Goal: Information Seeking & Learning: Learn about a topic

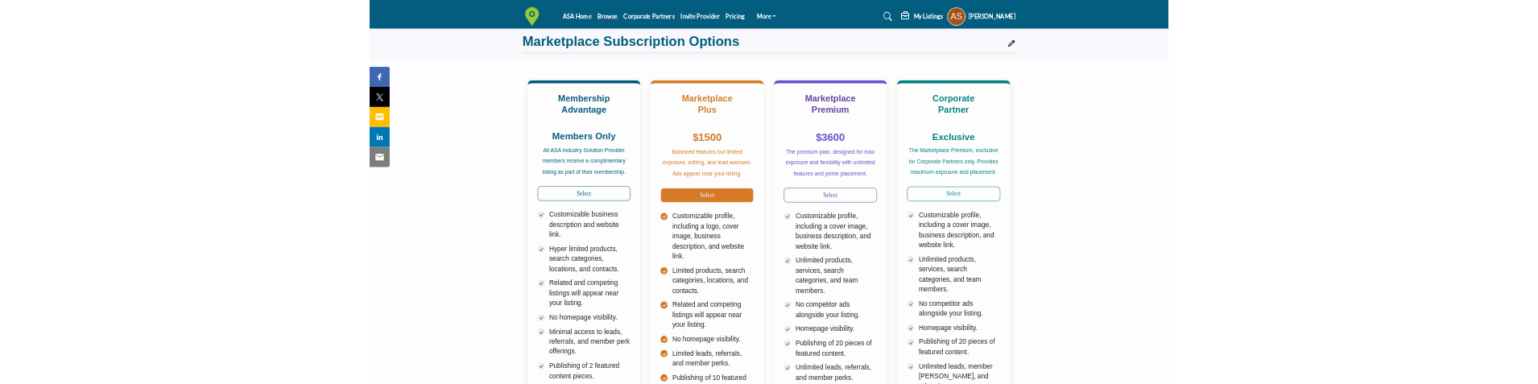
scroll to position [161, 0]
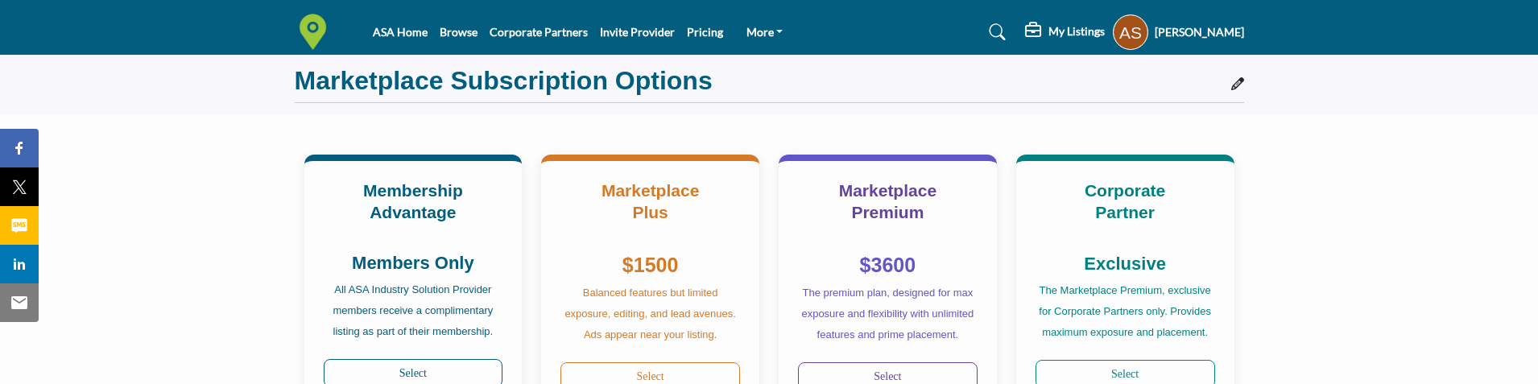
click at [1206, 27] on h5 "[PERSON_NAME]" at bounding box center [1199, 32] width 89 height 16
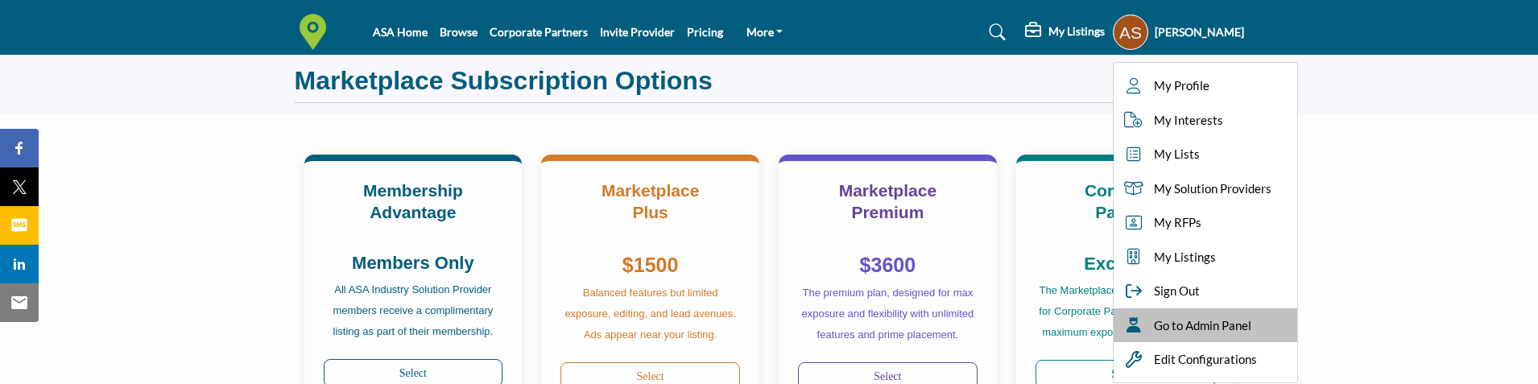
click at [1233, 315] on div "Go to Admin Panel" at bounding box center [1206, 325] width 184 height 35
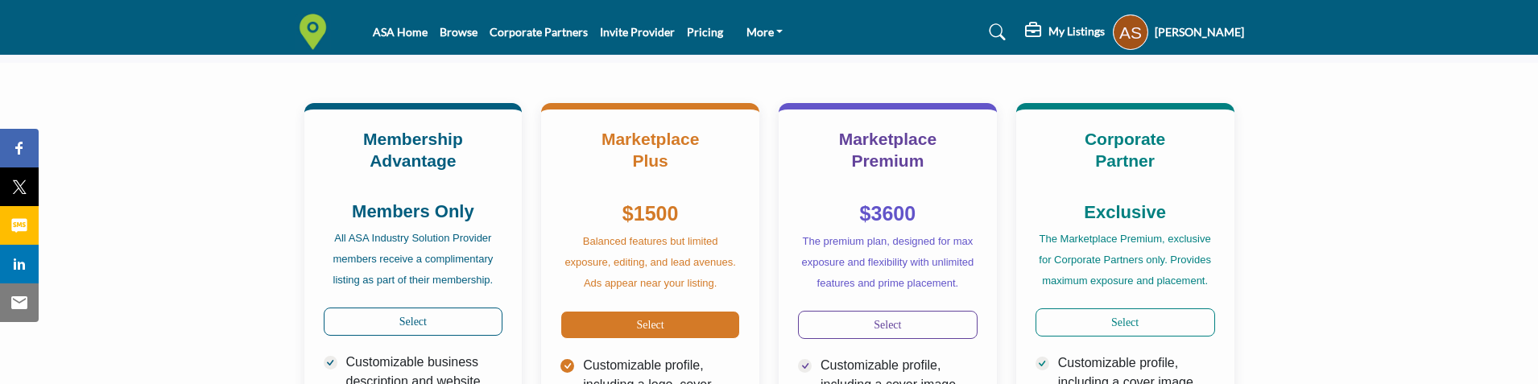
scroll to position [242, 0]
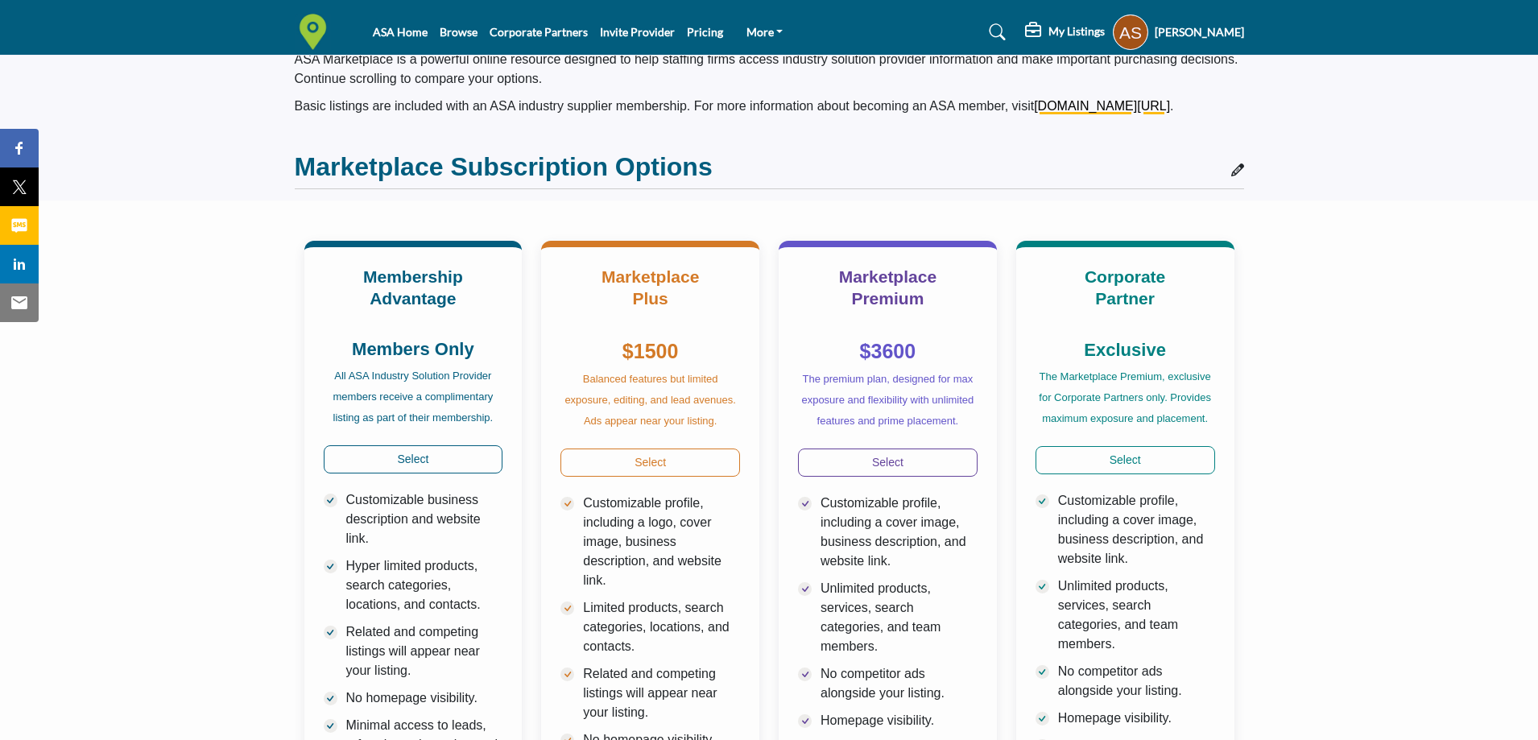
scroll to position [38, 0]
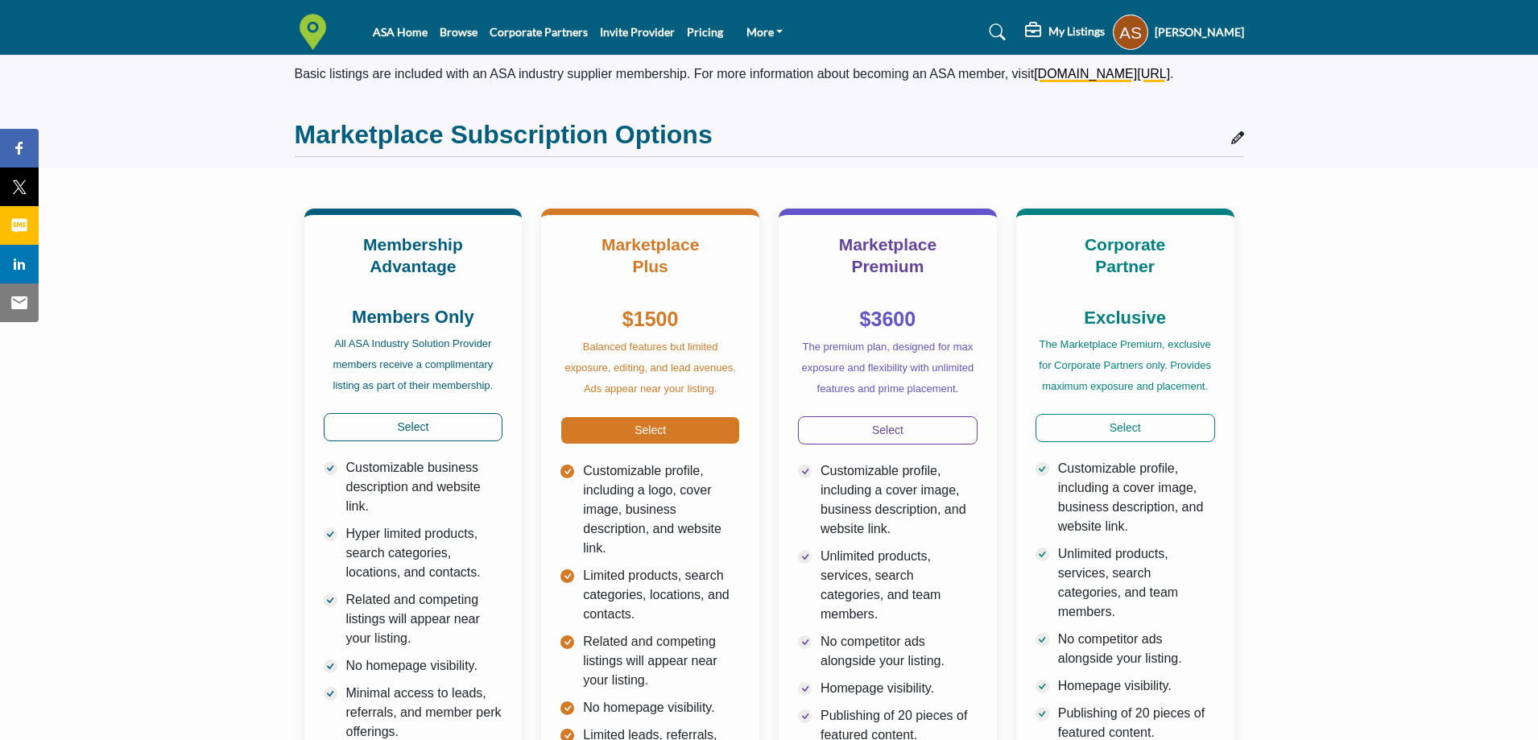
scroll to position [81, 0]
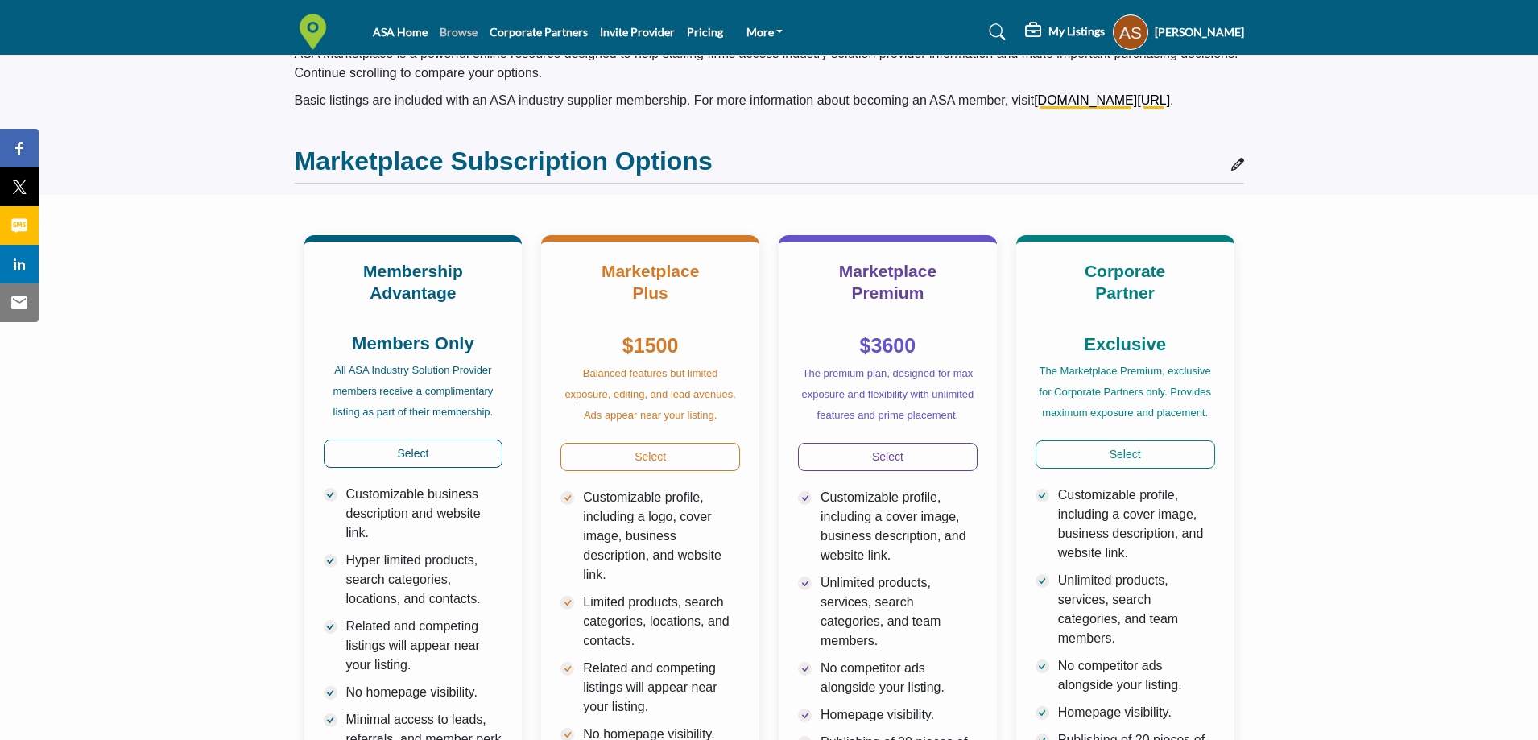
click at [465, 27] on link "Browse" at bounding box center [459, 32] width 38 height 14
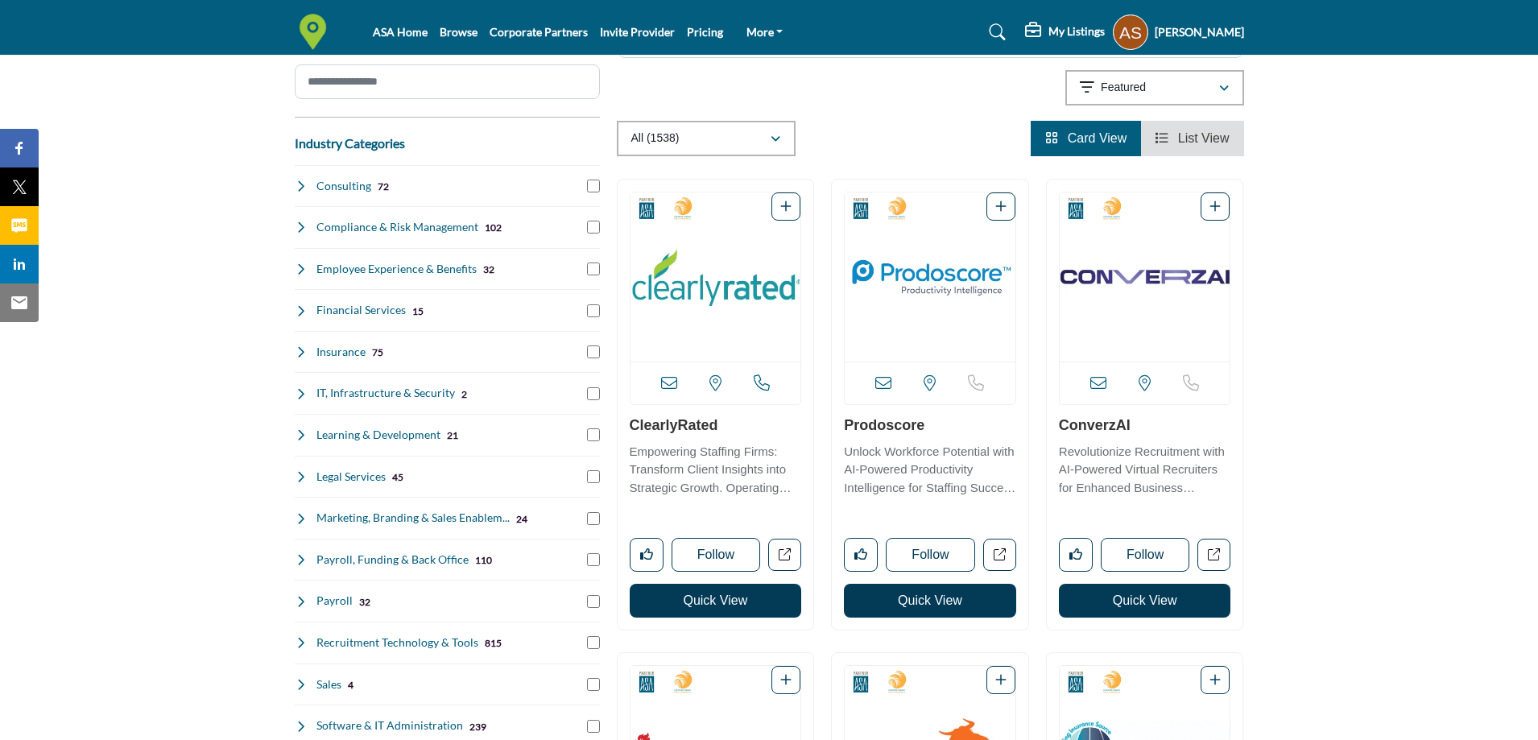
scroll to position [242, 0]
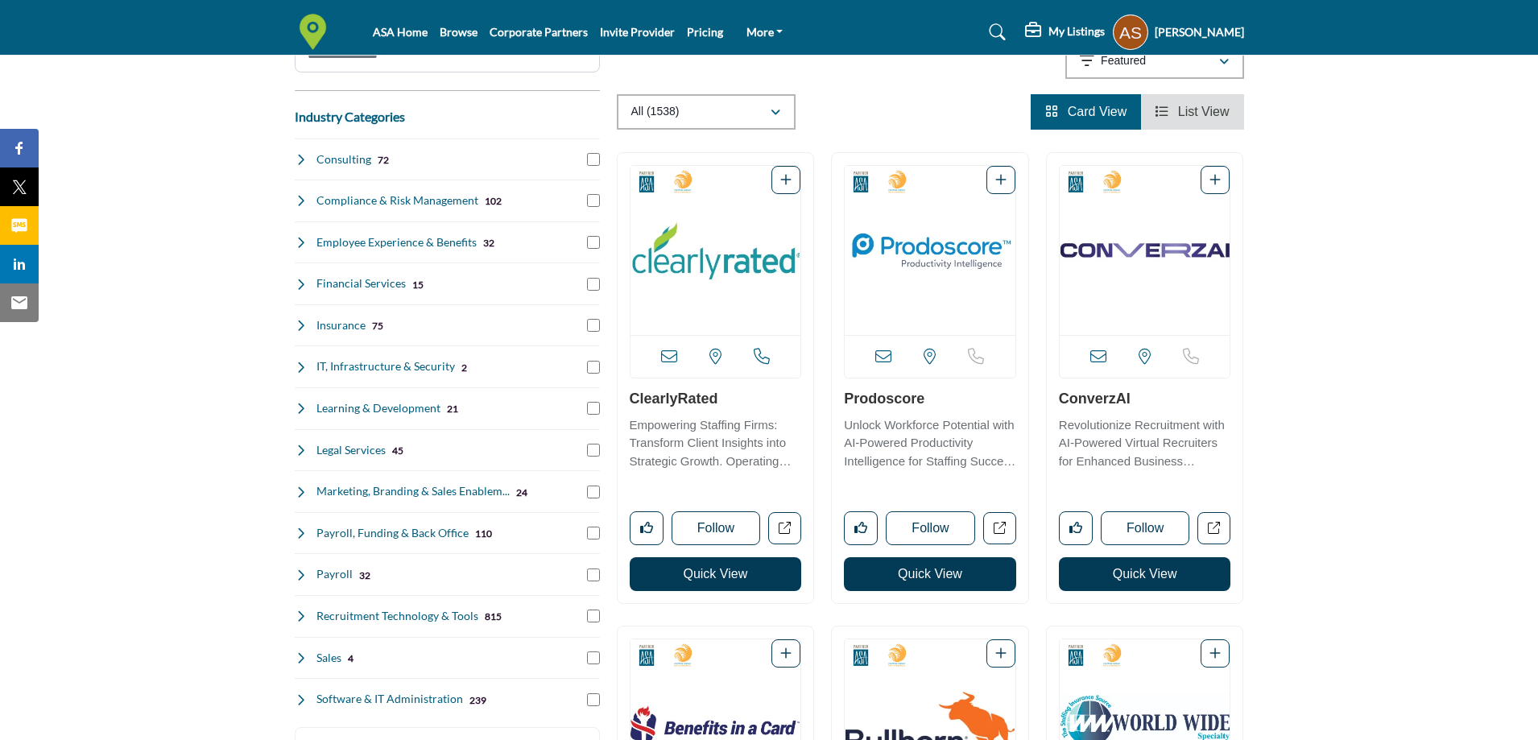
click at [694, 394] on link "ClearlyRated" at bounding box center [674, 399] width 89 height 16
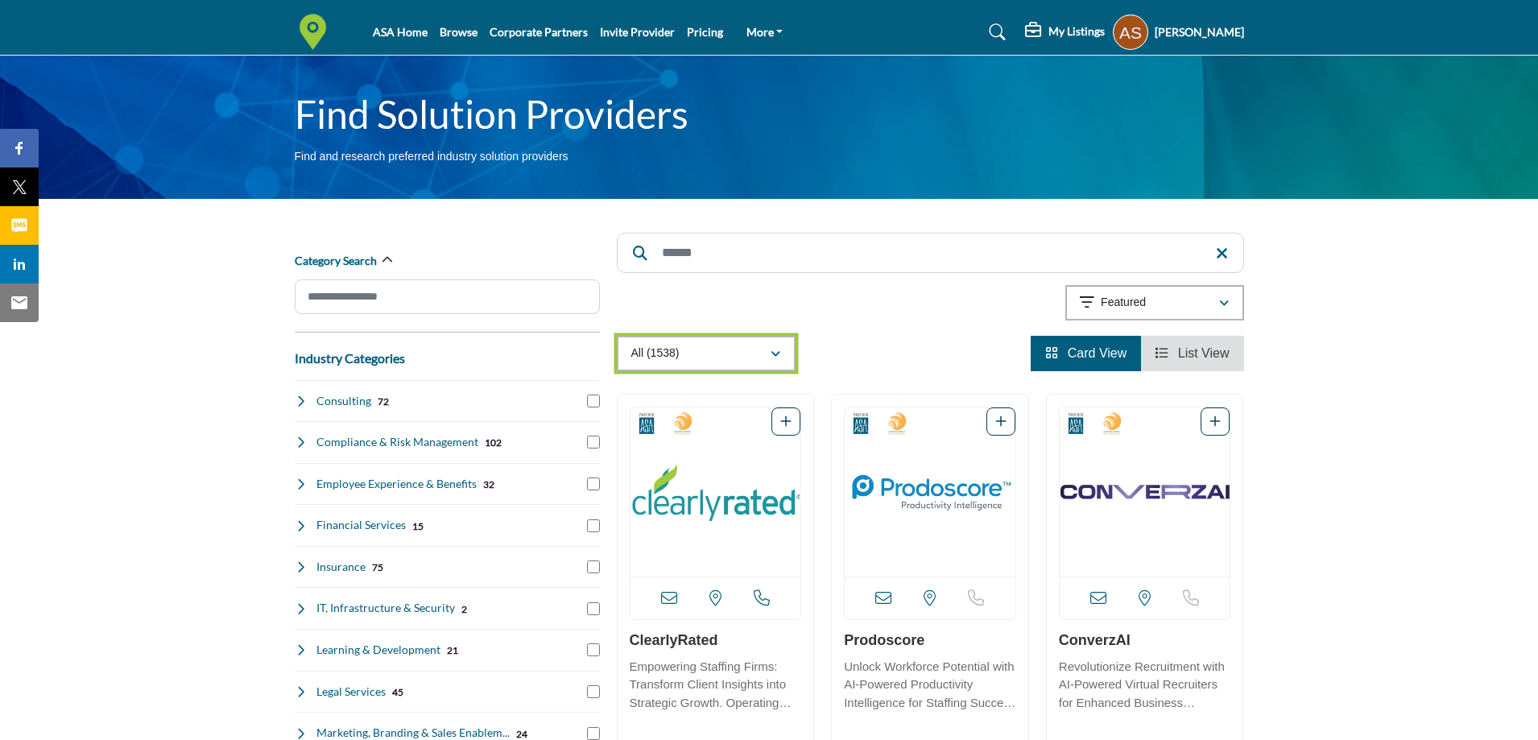
click at [754, 366] on button "All (1538)" at bounding box center [706, 353] width 179 height 35
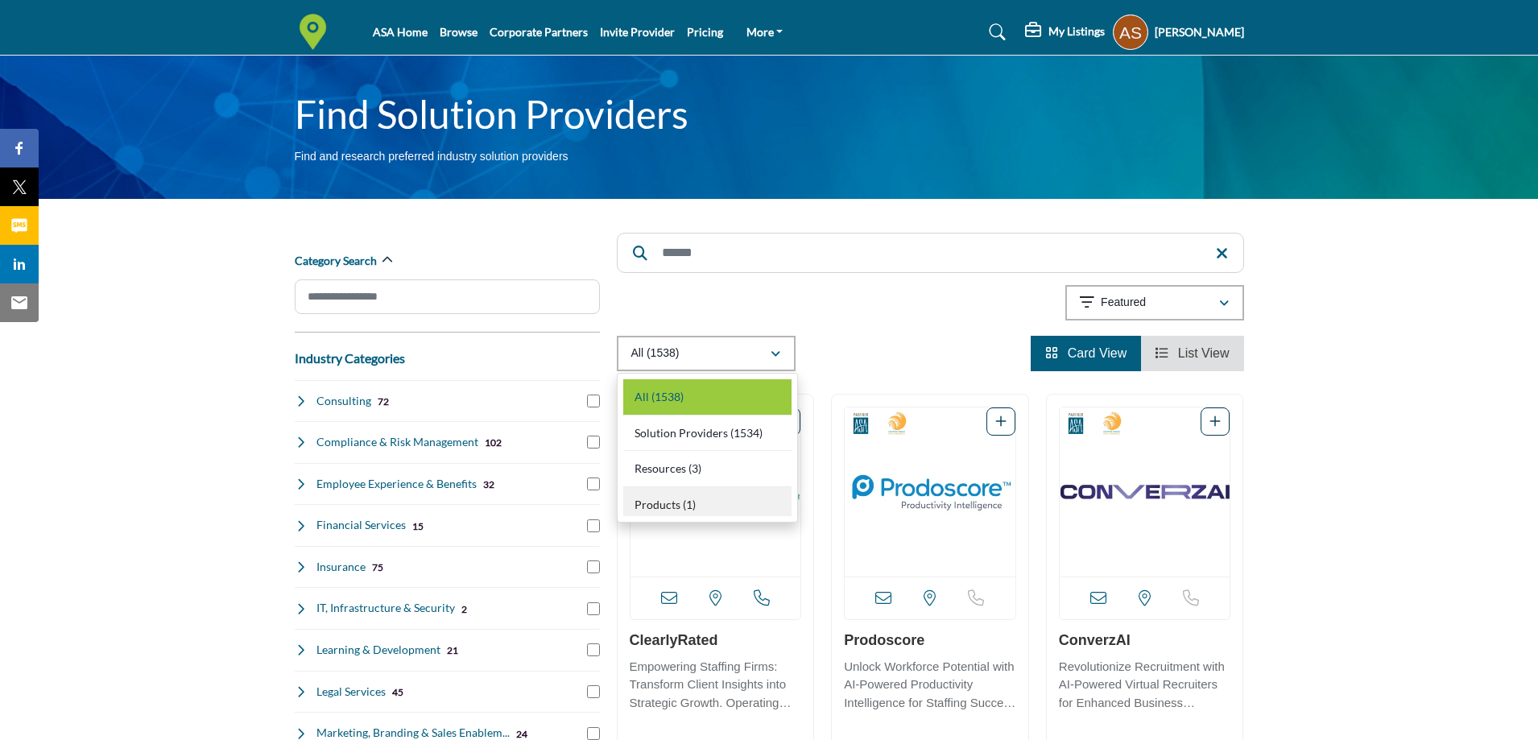
click at [701, 494] on div "Products (1)" at bounding box center [707, 502] width 168 height 30
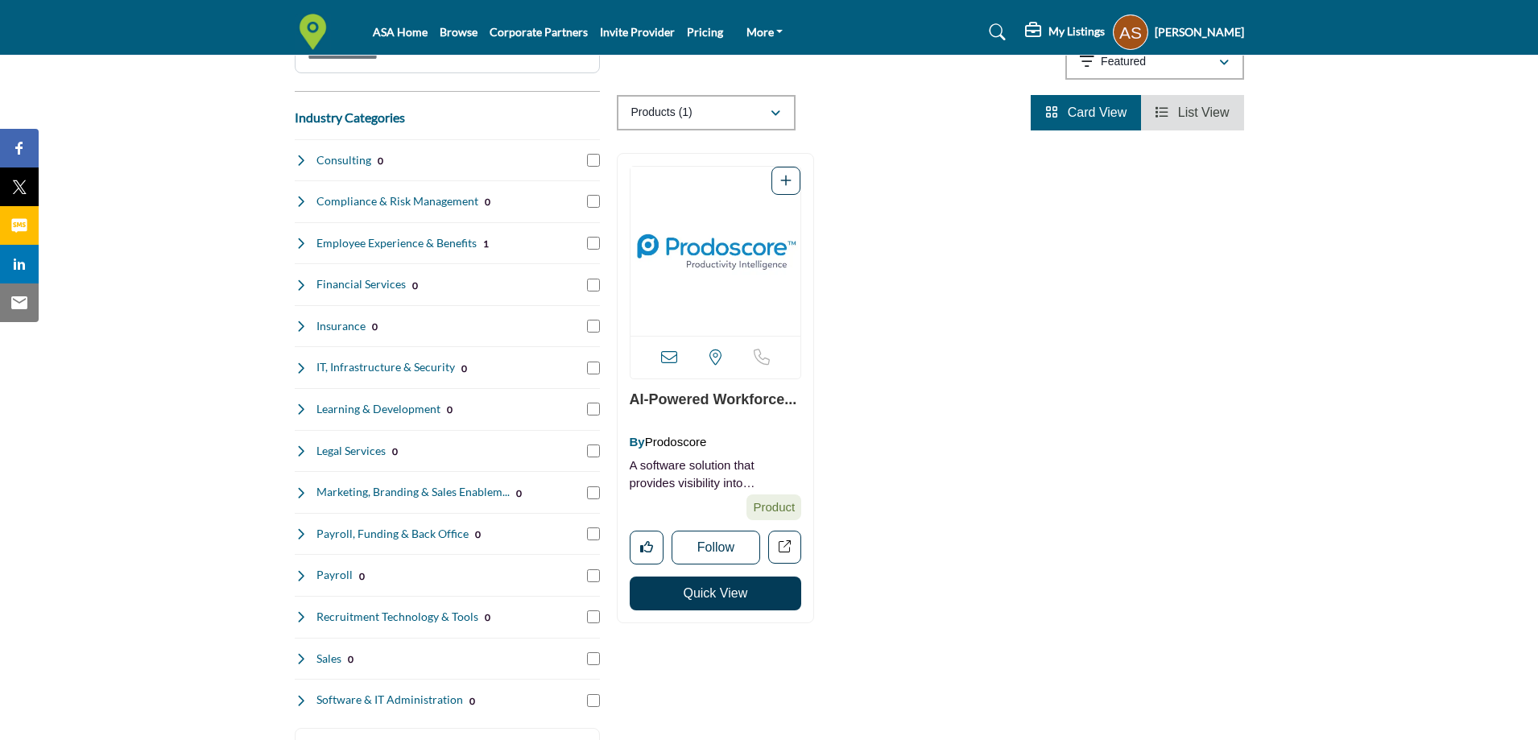
scroll to position [242, 0]
click at [1217, 123] on li "List View" at bounding box center [1192, 111] width 102 height 35
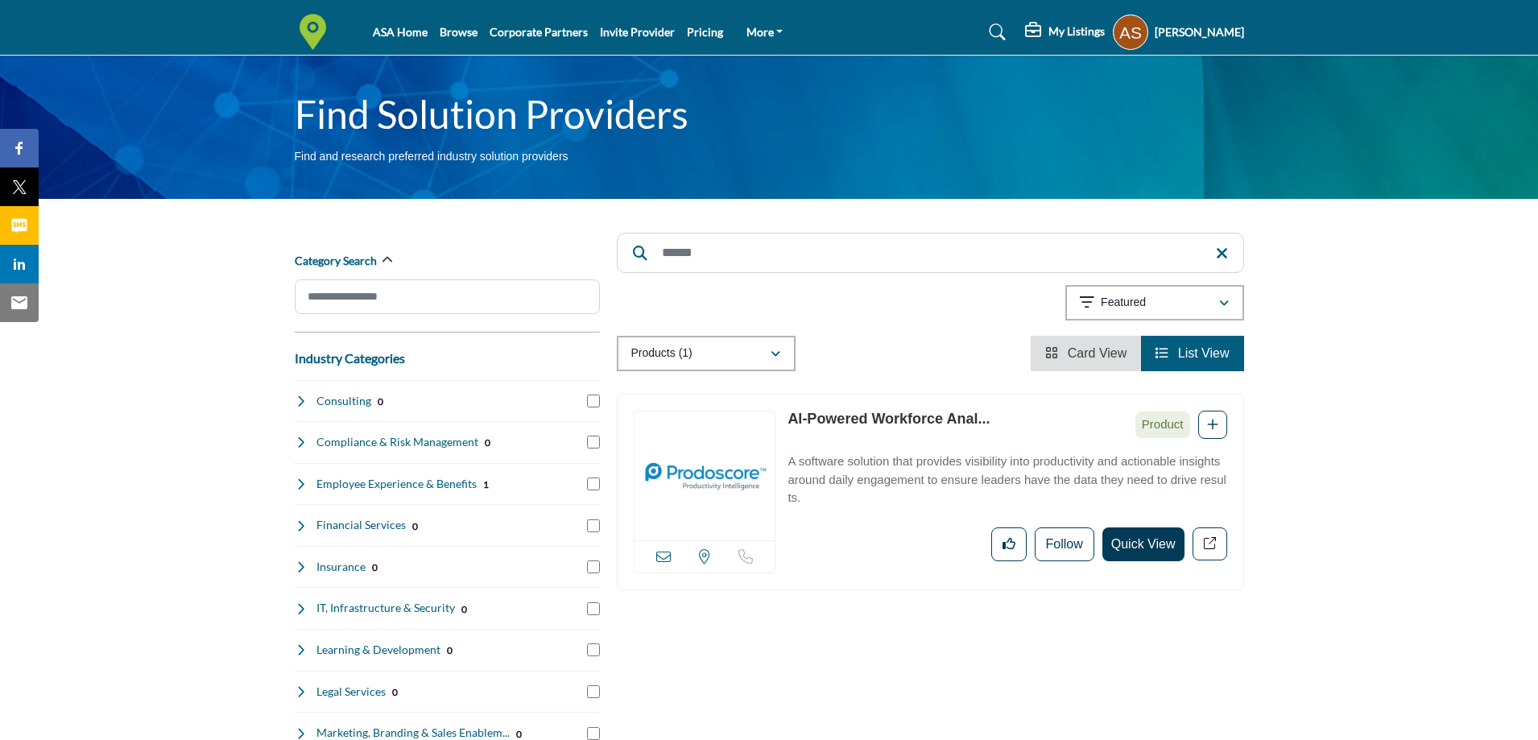
scroll to position [81, 0]
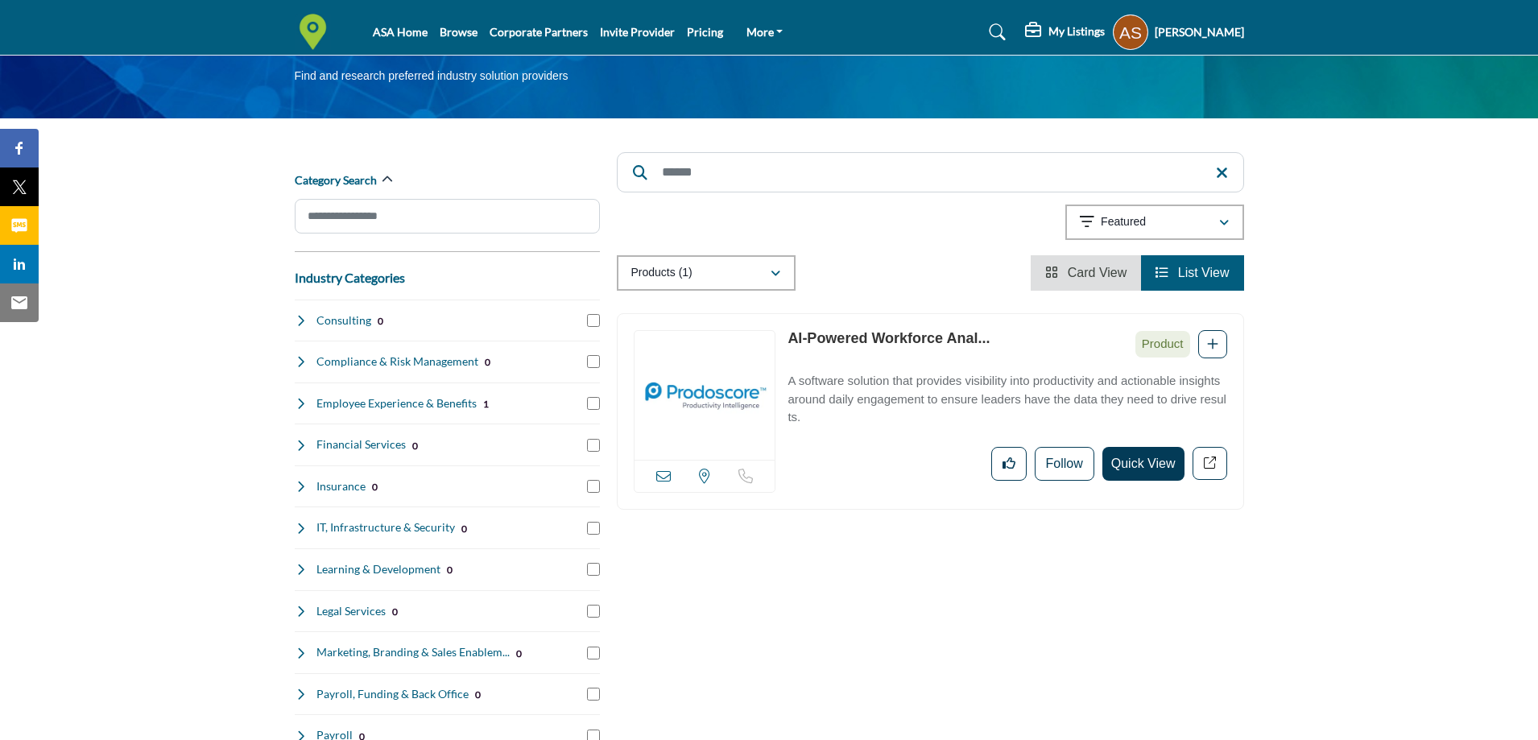
click at [954, 336] on link "AI-Powered Workforce Anal..." at bounding box center [889, 338] width 202 height 16
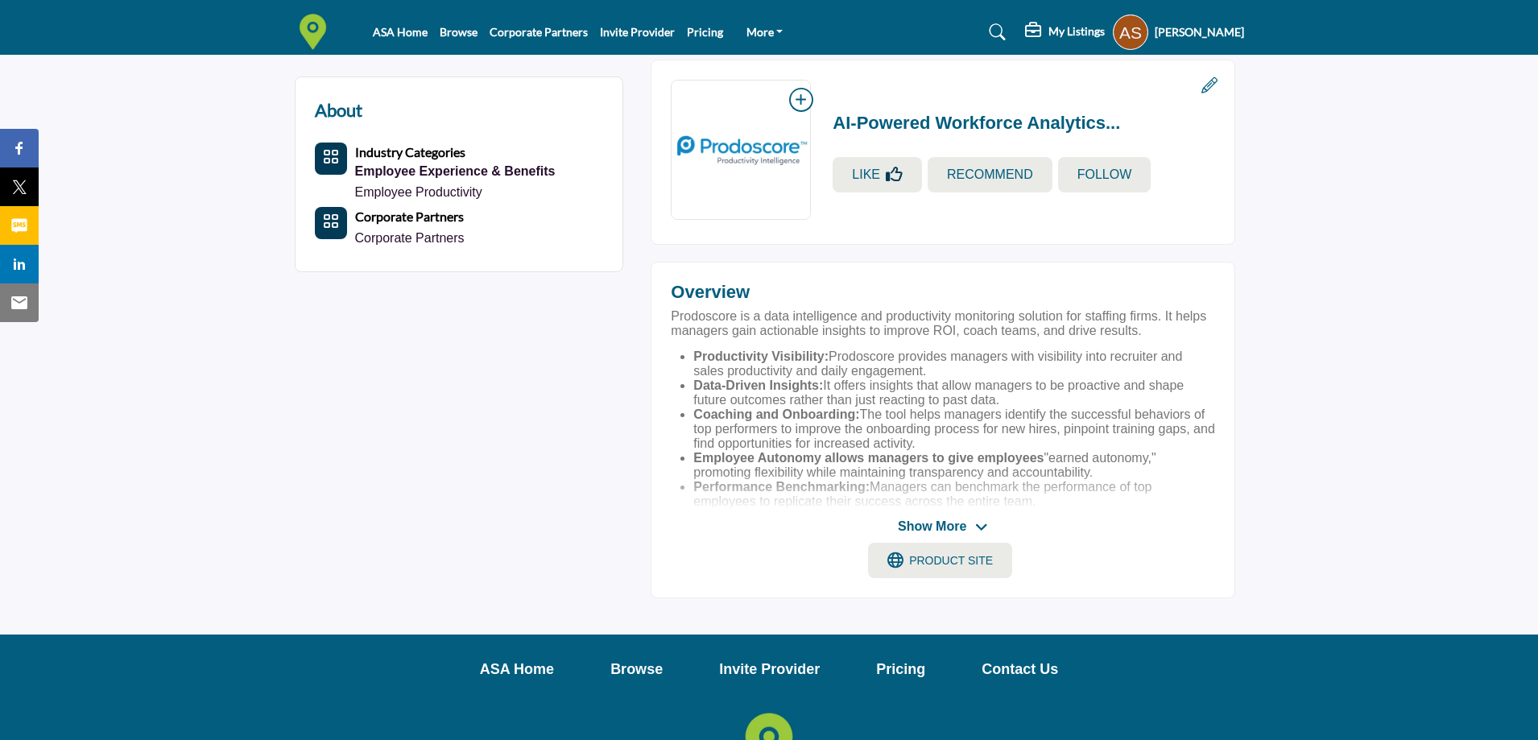
scroll to position [403, 0]
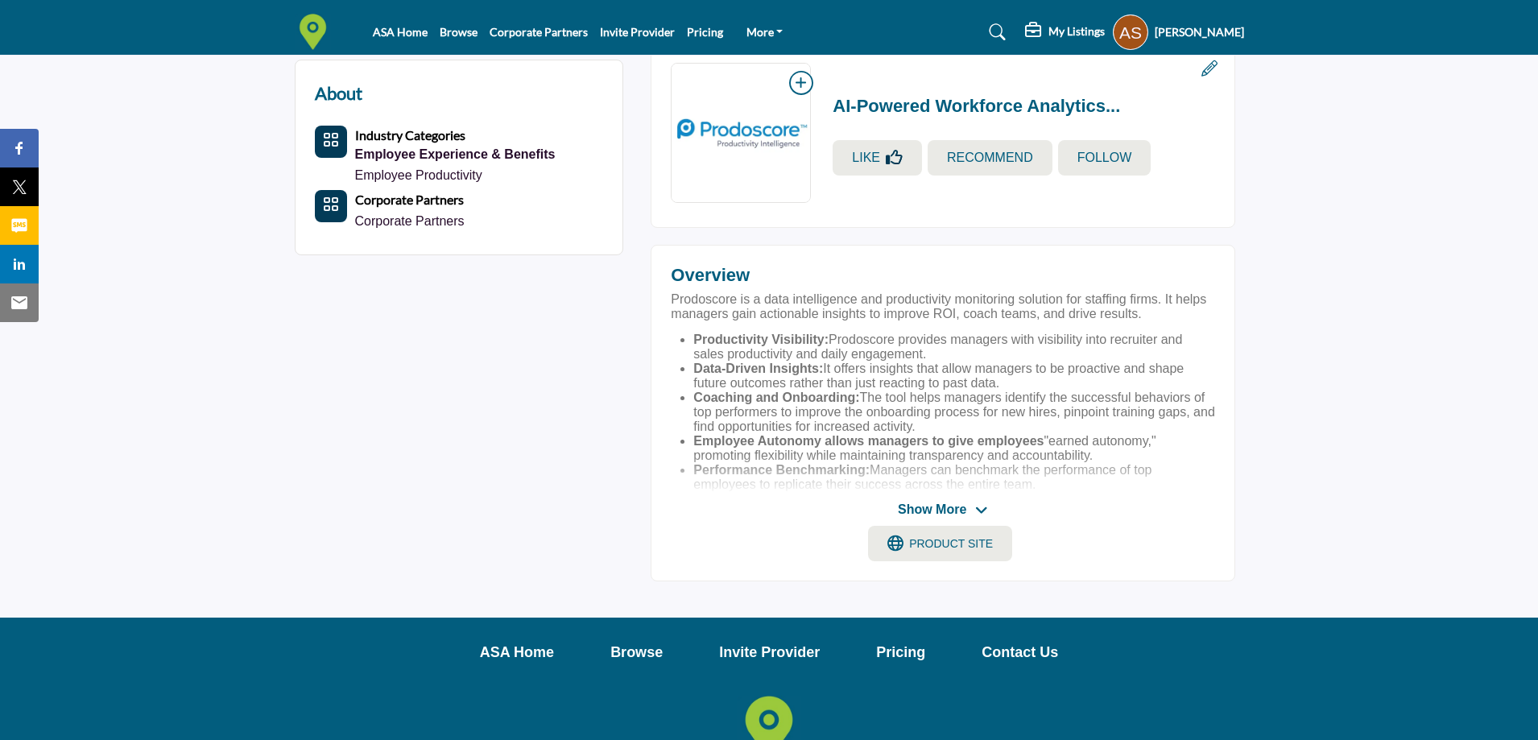
click at [979, 510] on icon at bounding box center [981, 510] width 13 height 14
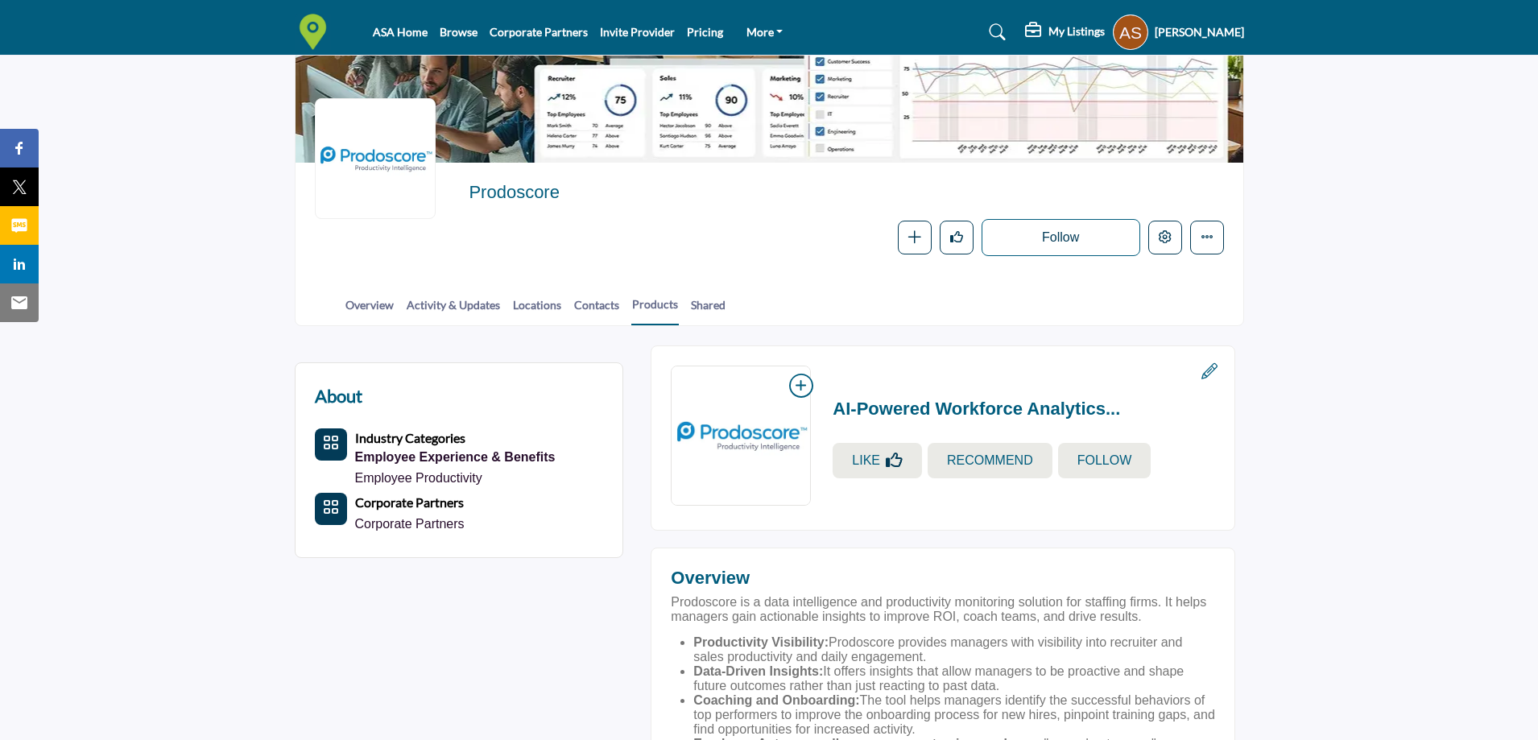
scroll to position [81, 0]
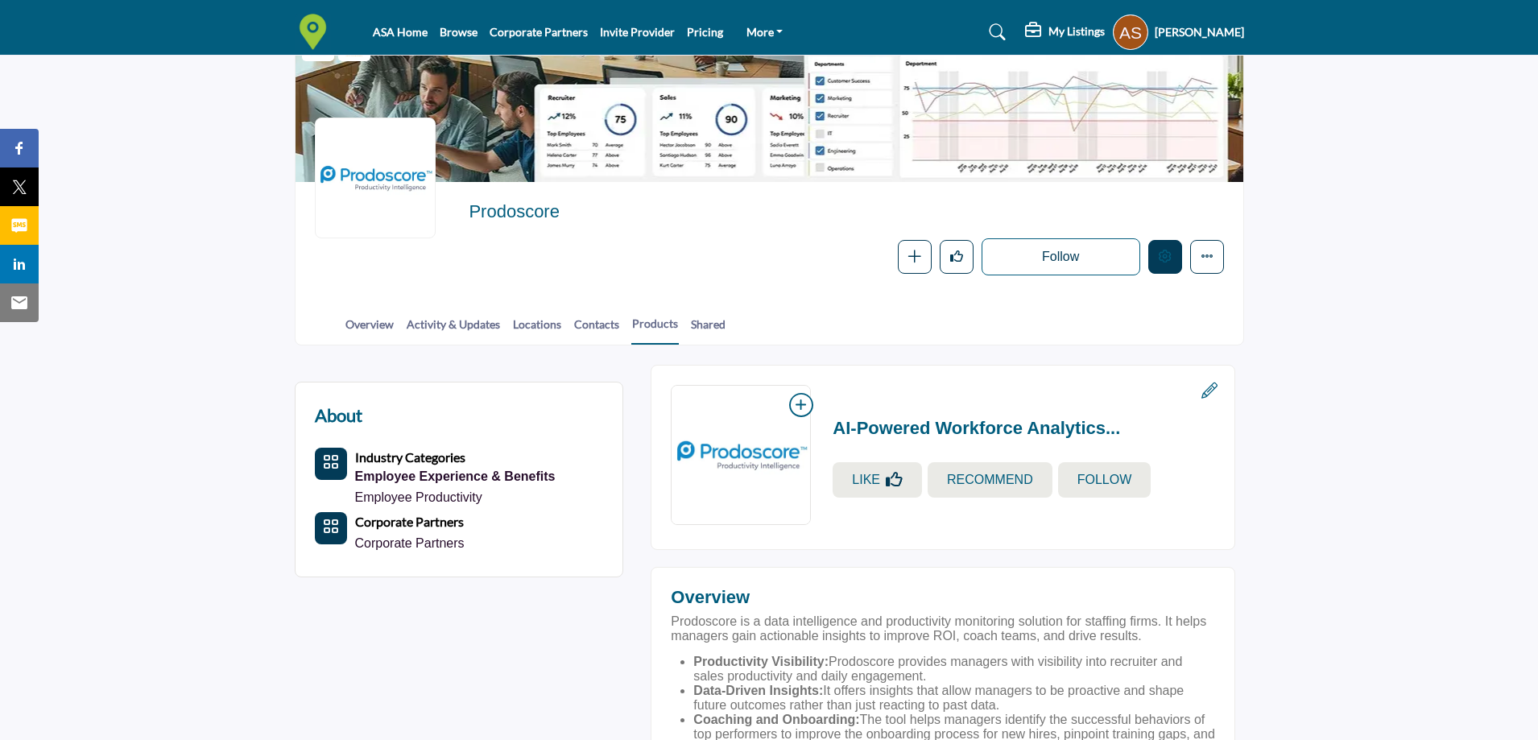
click at [1158, 267] on button "Edit company" at bounding box center [1165, 257] width 34 height 34
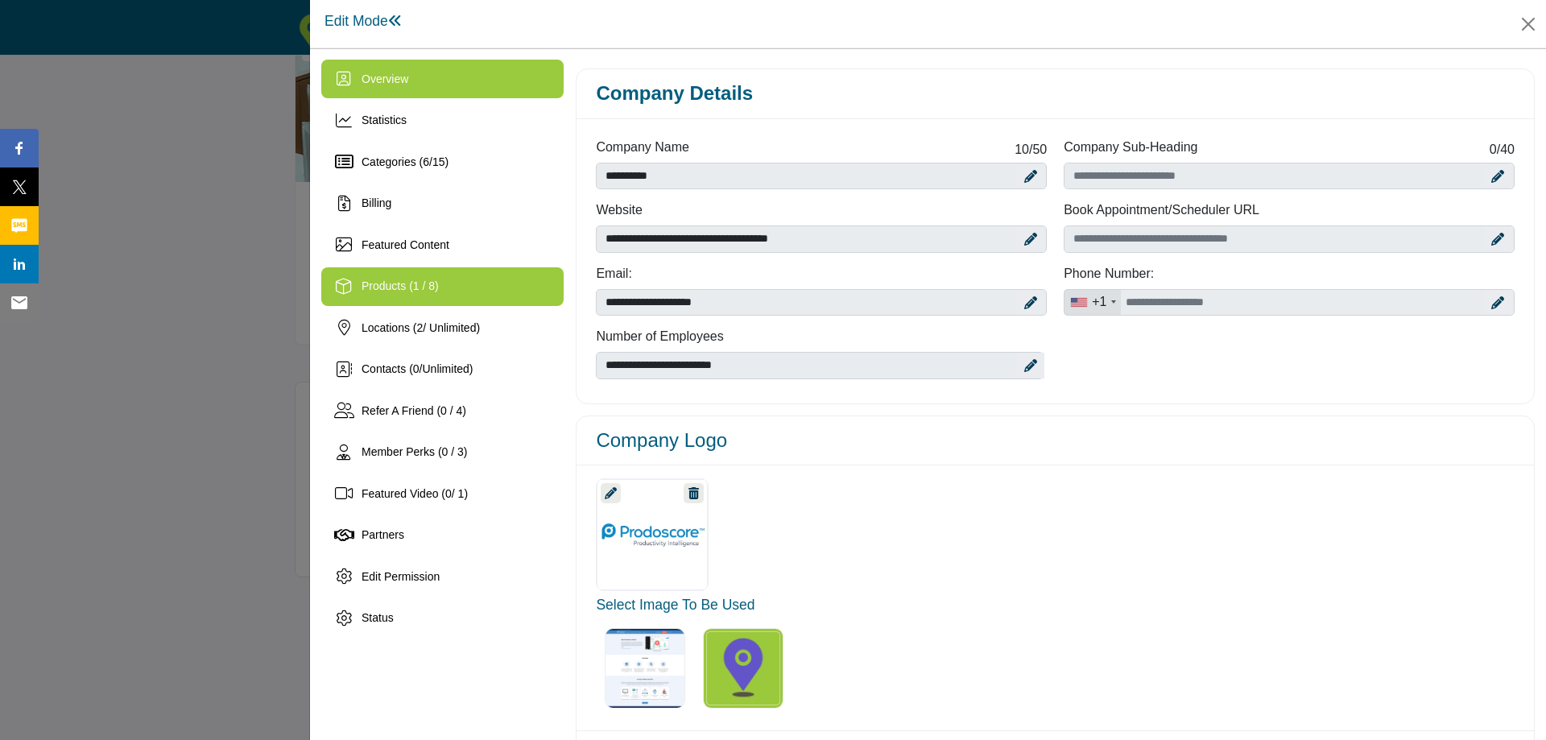
click at [389, 298] on div "Products (1 / 8)" at bounding box center [442, 286] width 242 height 39
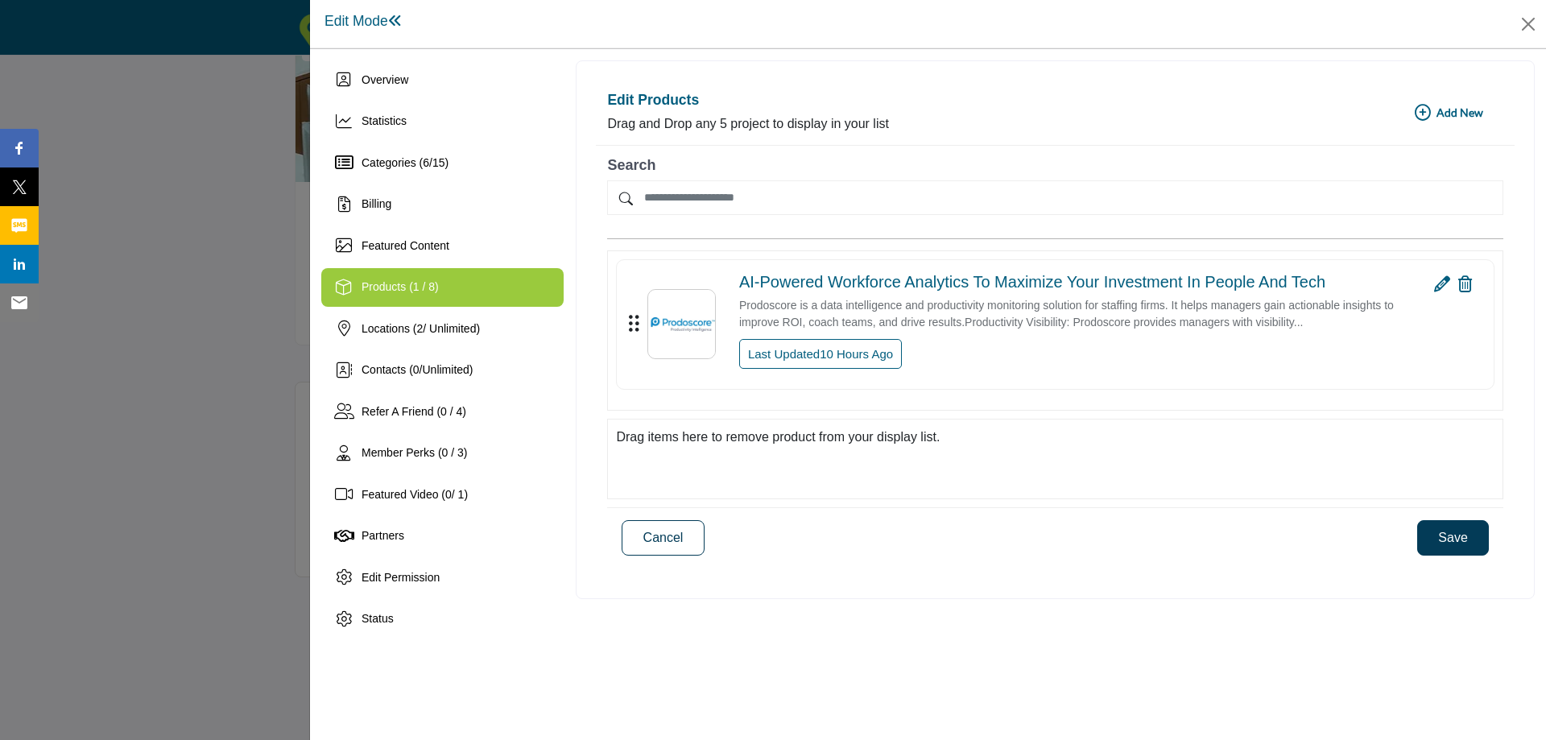
click at [85, 159] on div at bounding box center [773, 370] width 1546 height 740
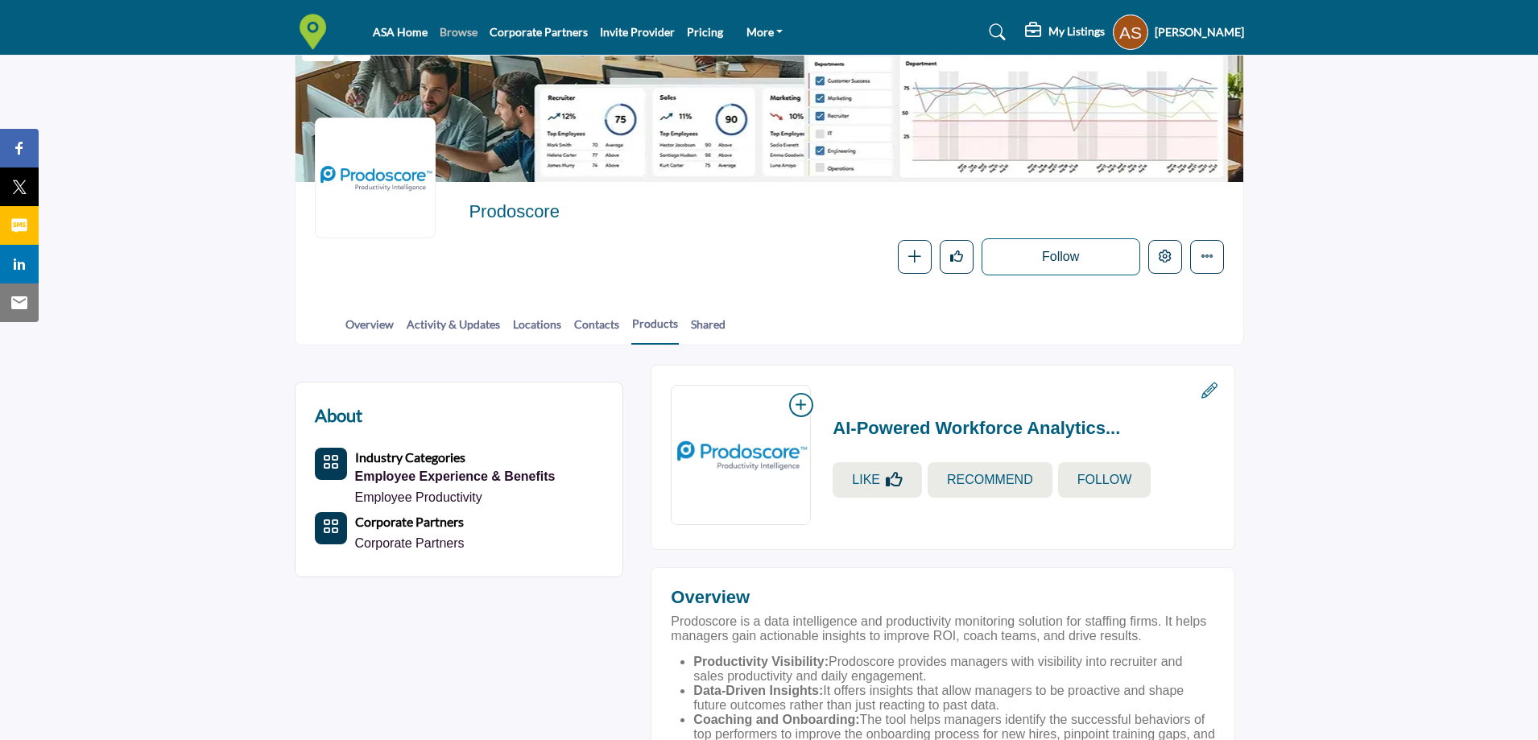
click at [470, 26] on link "Browse" at bounding box center [459, 32] width 38 height 14
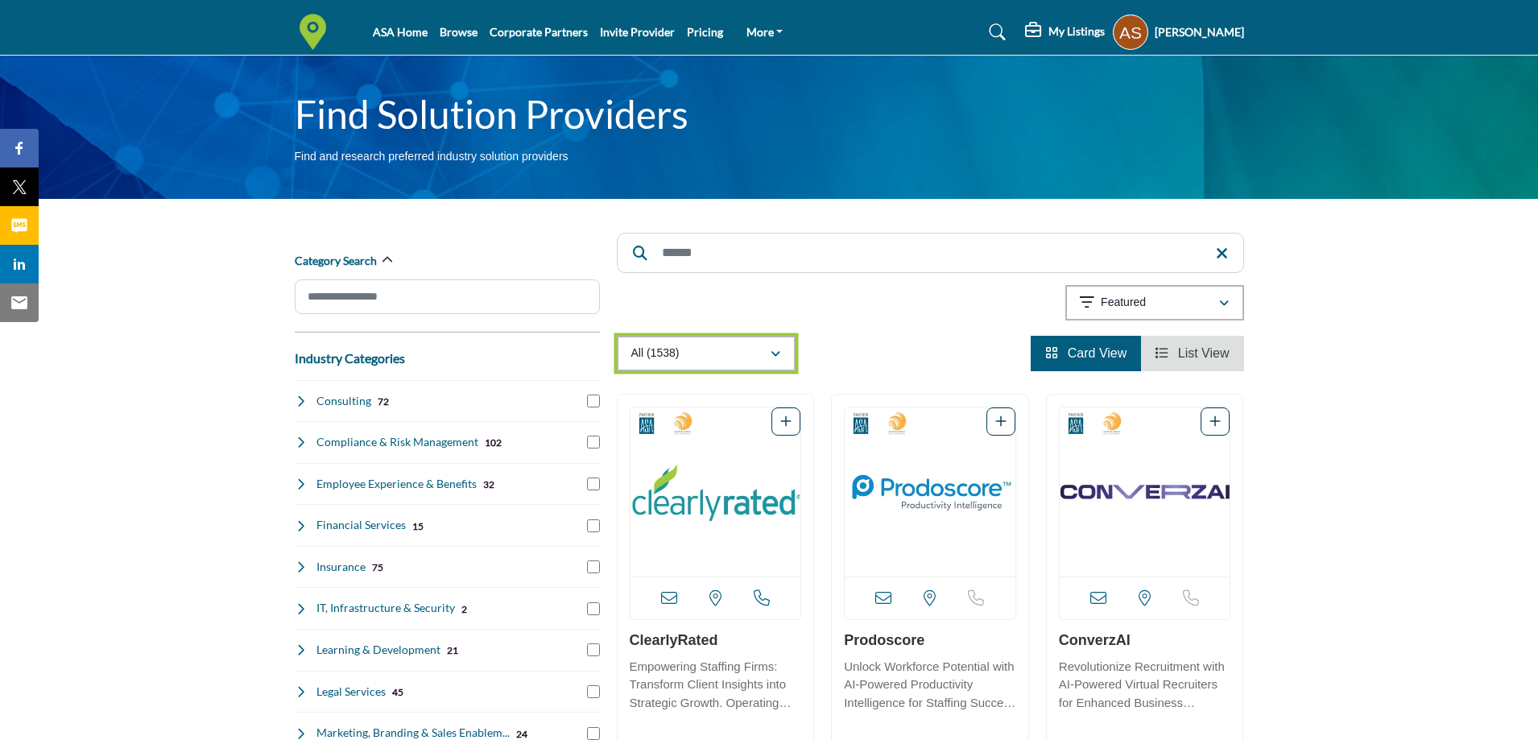
click at [777, 363] on button "All (1538)" at bounding box center [706, 353] width 179 height 35
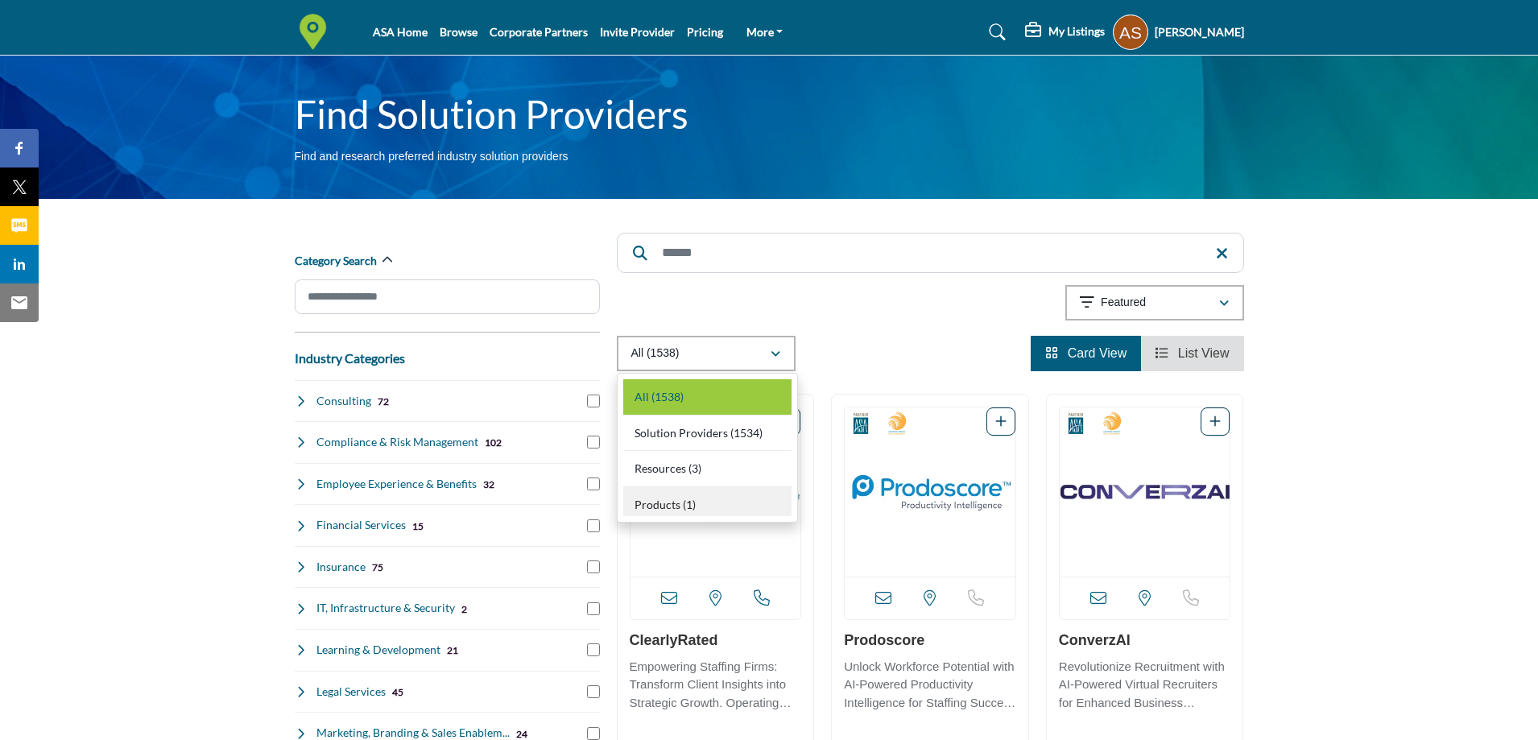
click at [705, 505] on div "Products (1)" at bounding box center [707, 502] width 168 height 30
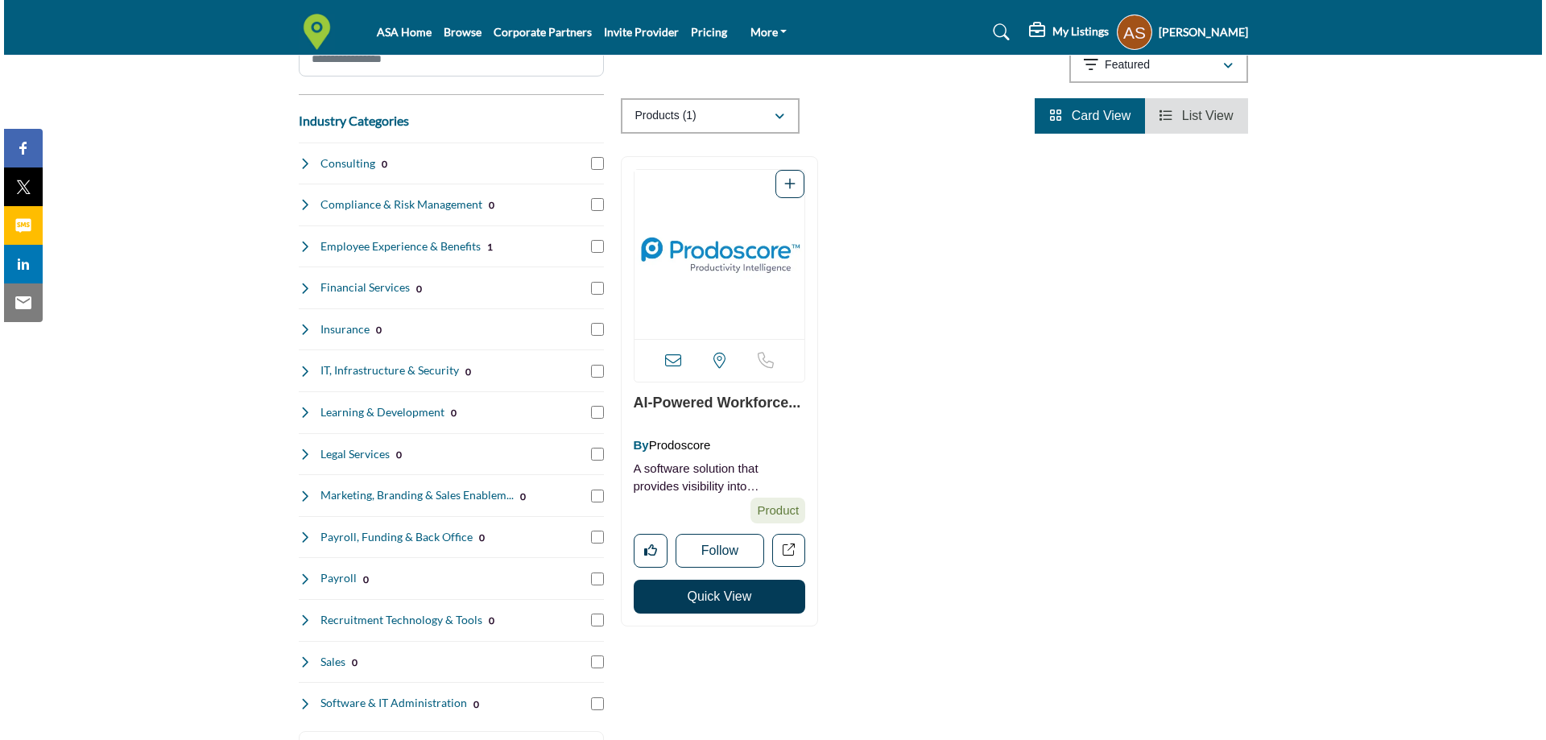
scroll to position [242, 0]
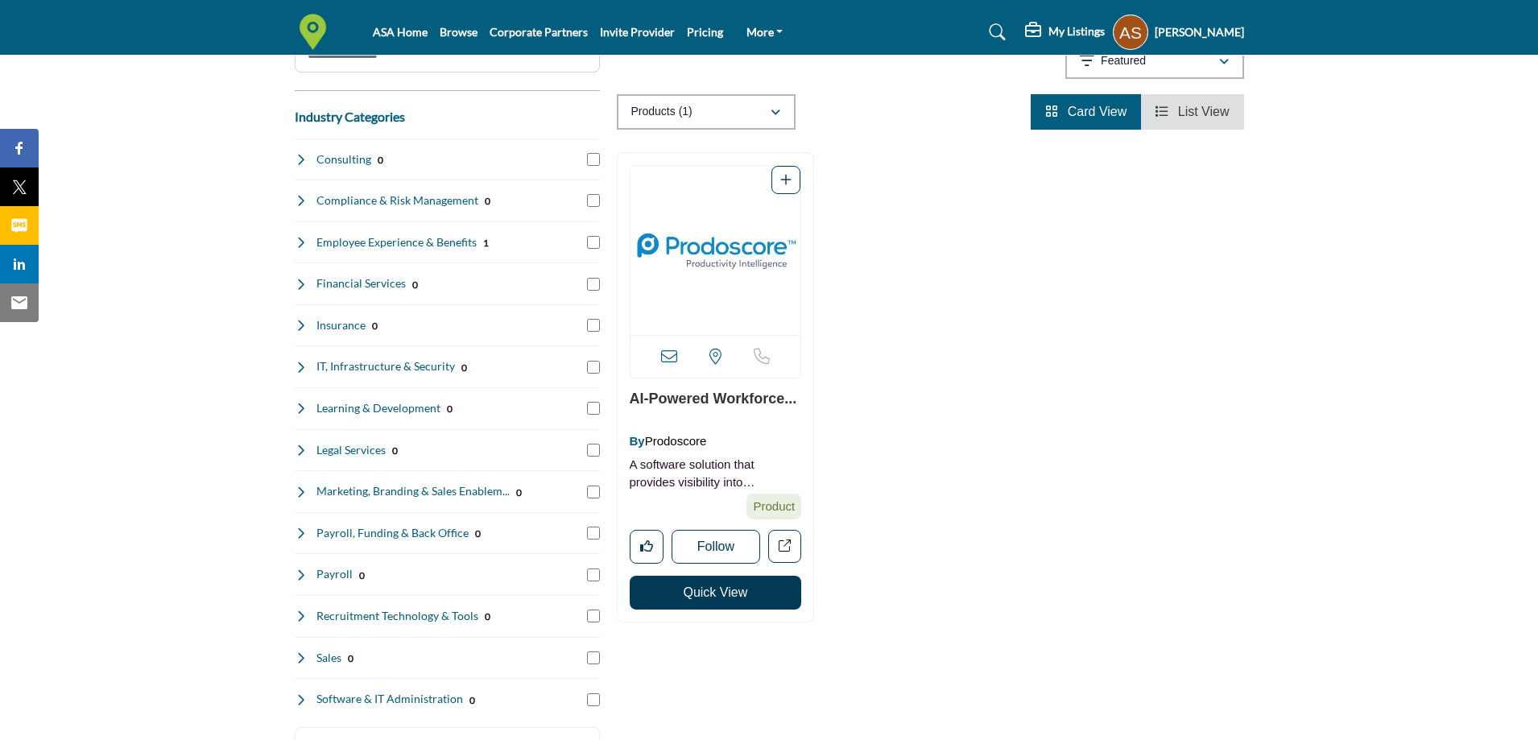
click at [738, 584] on button "Quick View" at bounding box center [716, 593] width 172 height 34
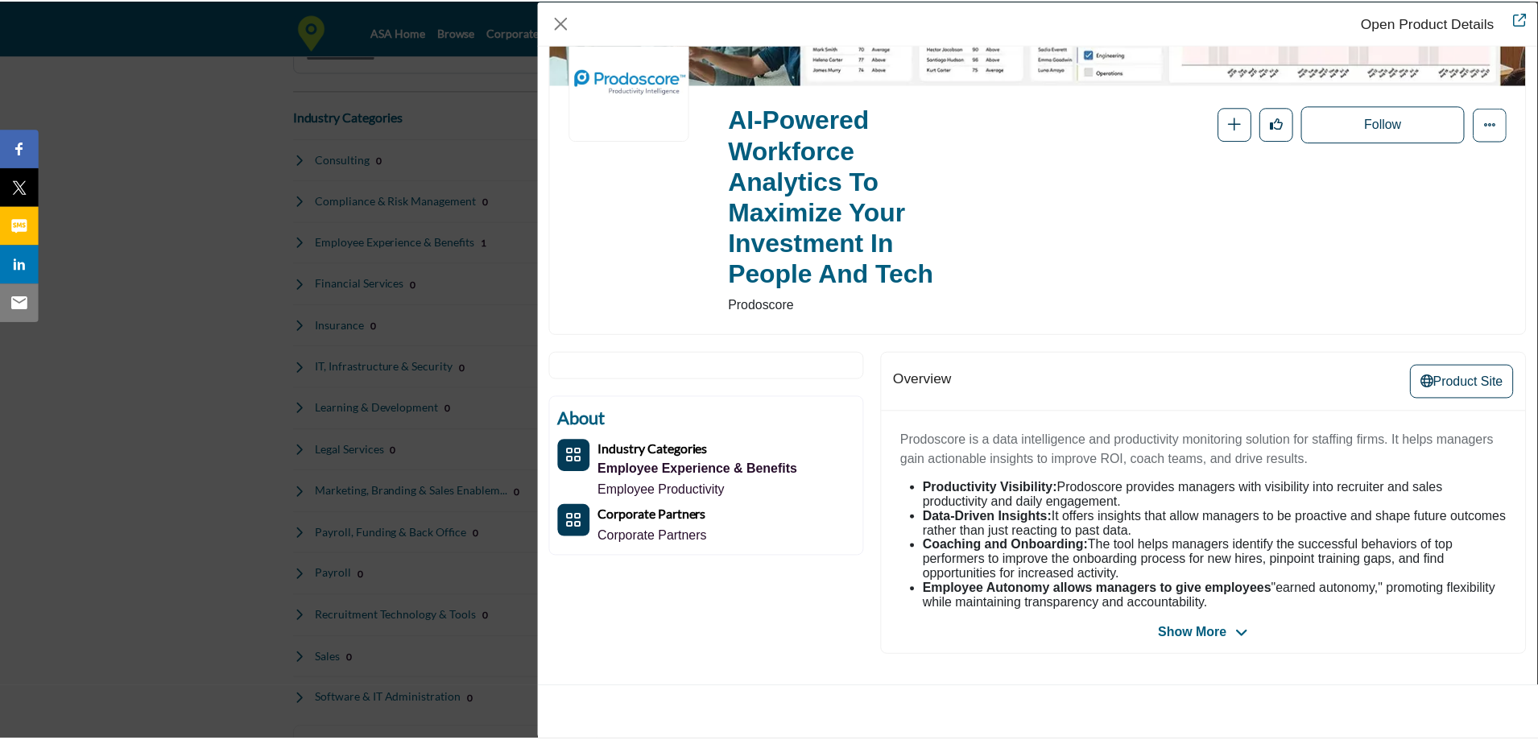
scroll to position [0, 0]
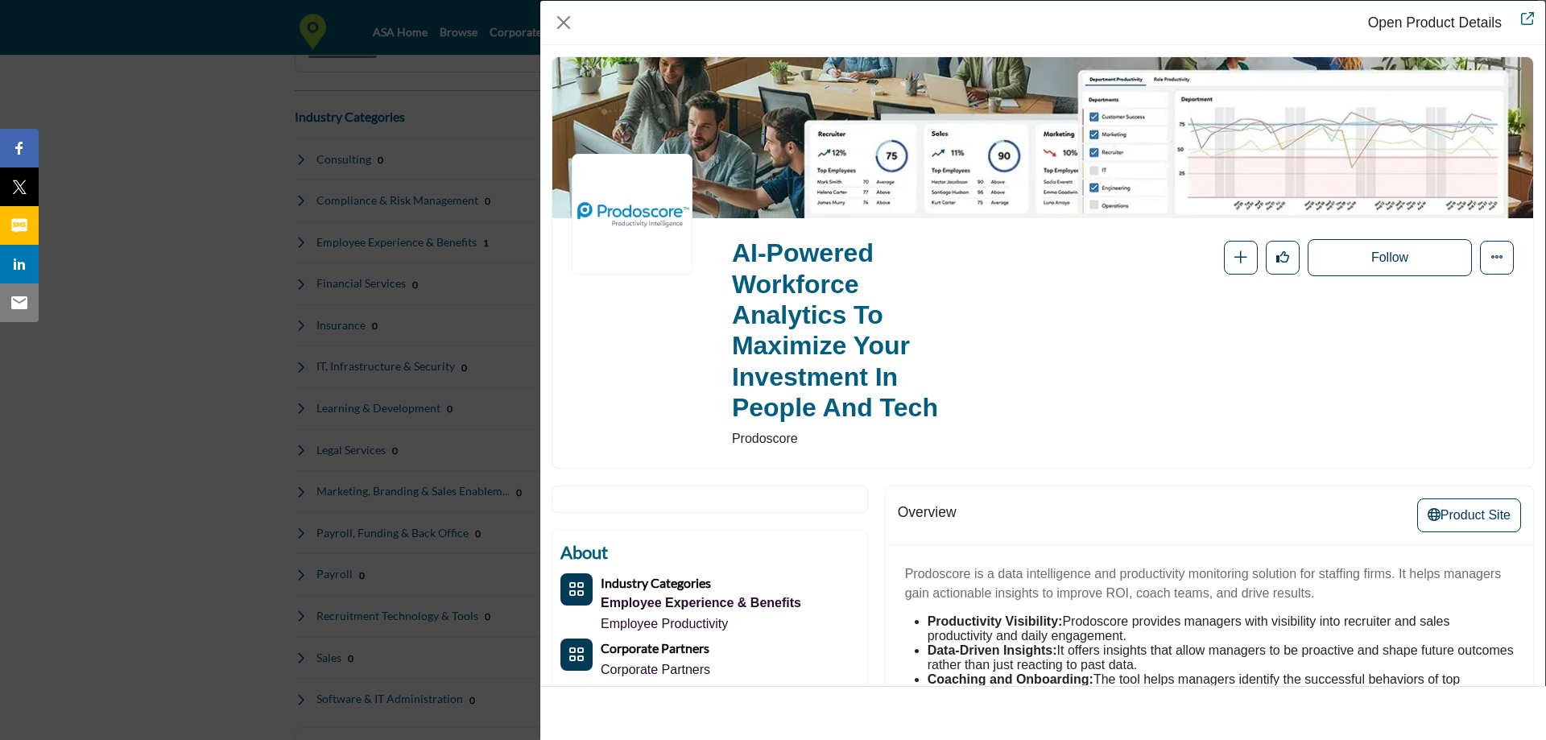
click at [433, 241] on div "Open Product Details AI-Powered Workforce Analytics to Maximize Your Investment…" at bounding box center [773, 370] width 1546 height 740
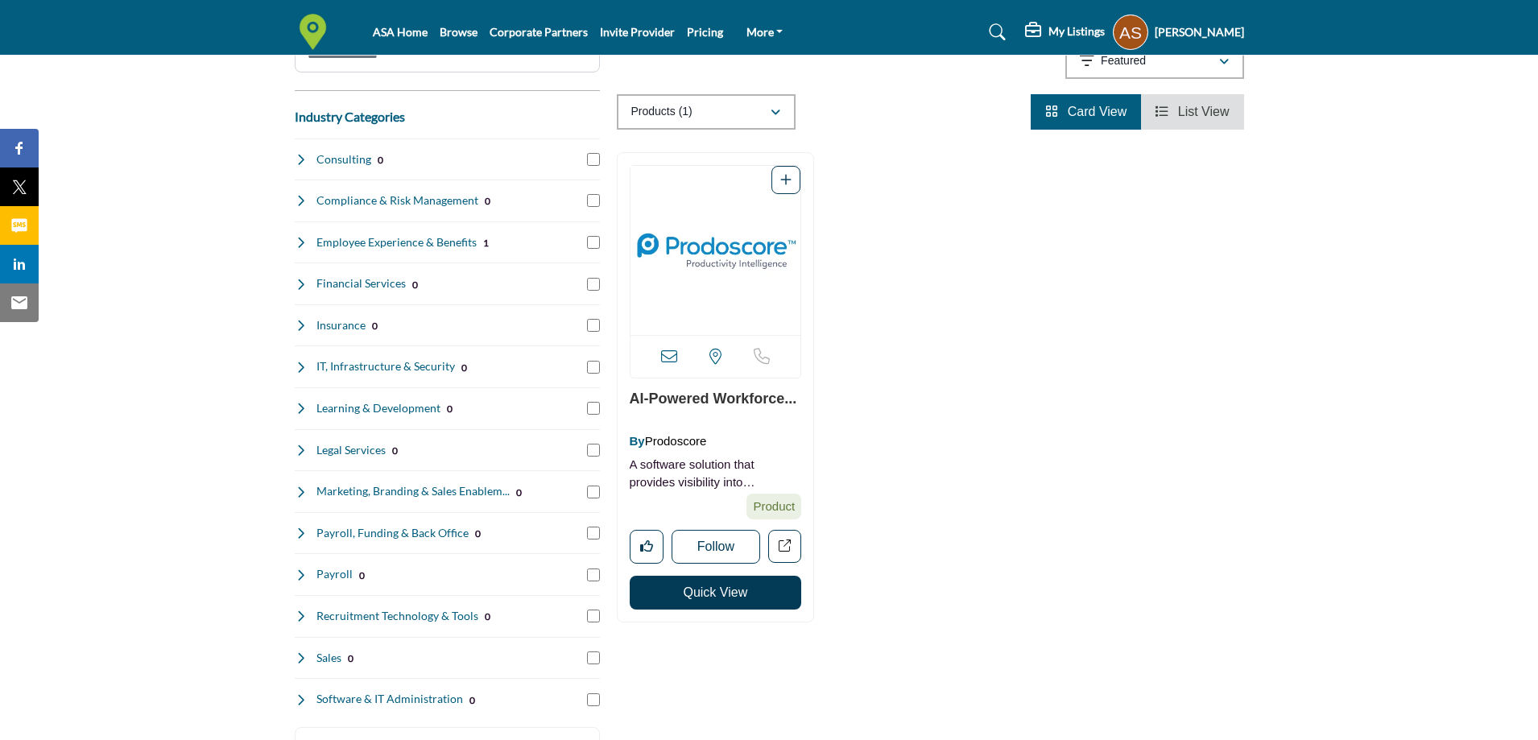
click at [689, 399] on link "AI-Powered Workforce..." at bounding box center [713, 399] width 167 height 16
click at [714, 590] on button "Quick View" at bounding box center [716, 593] width 172 height 34
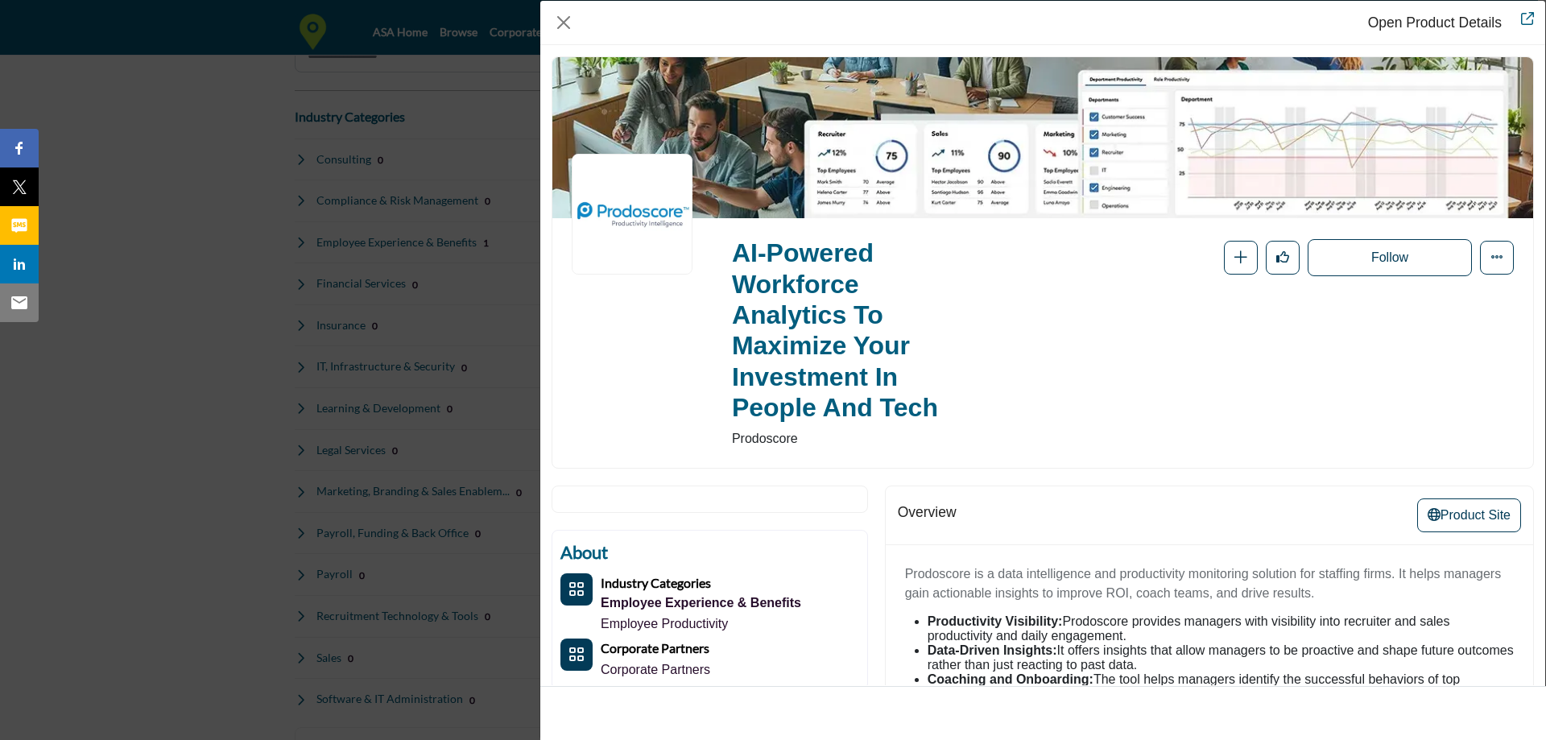
click at [344, 384] on div "Open Product Details AI-Powered Workforce Analytics to Maximize Your Investment…" at bounding box center [773, 370] width 1546 height 740
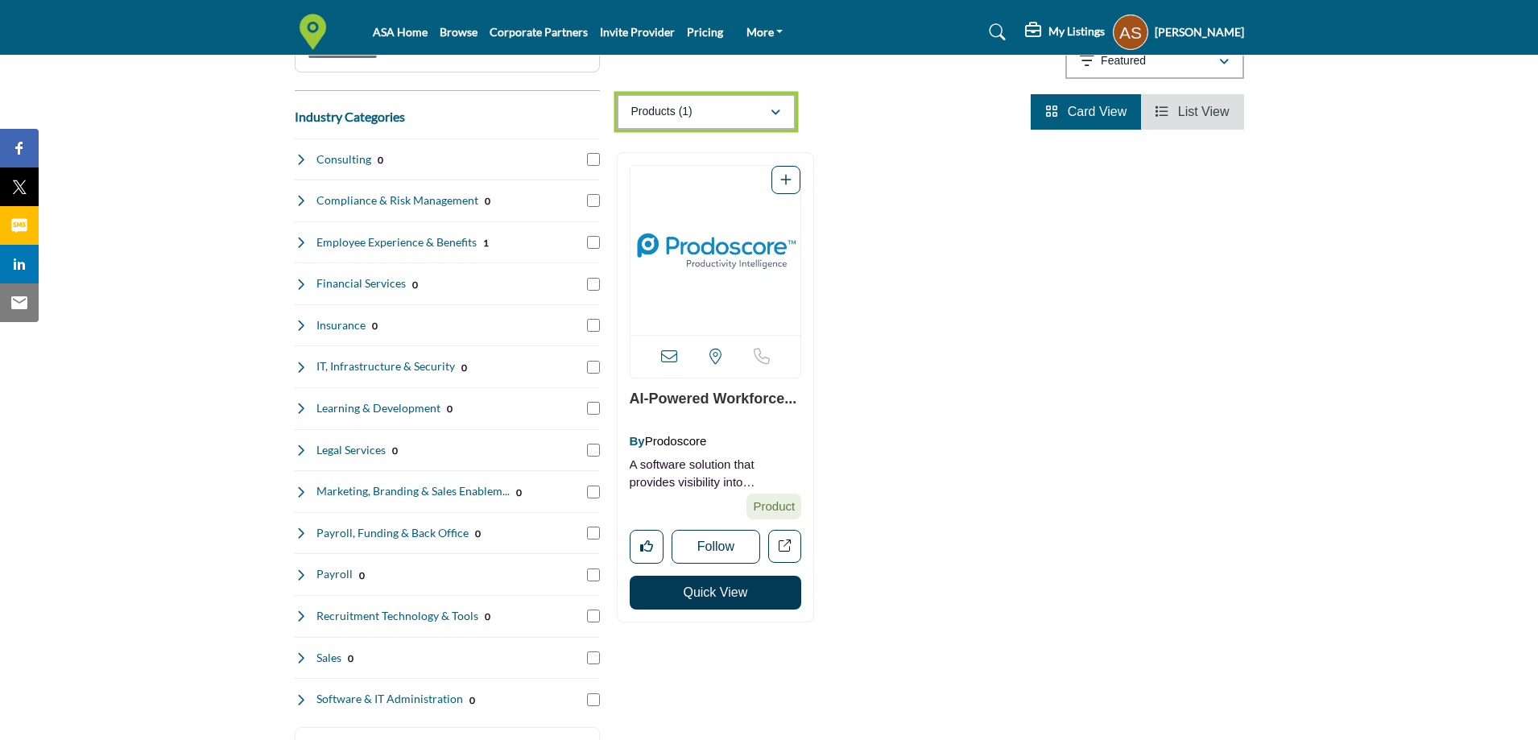
click at [695, 119] on div "Products (1)" at bounding box center [700, 111] width 139 height 19
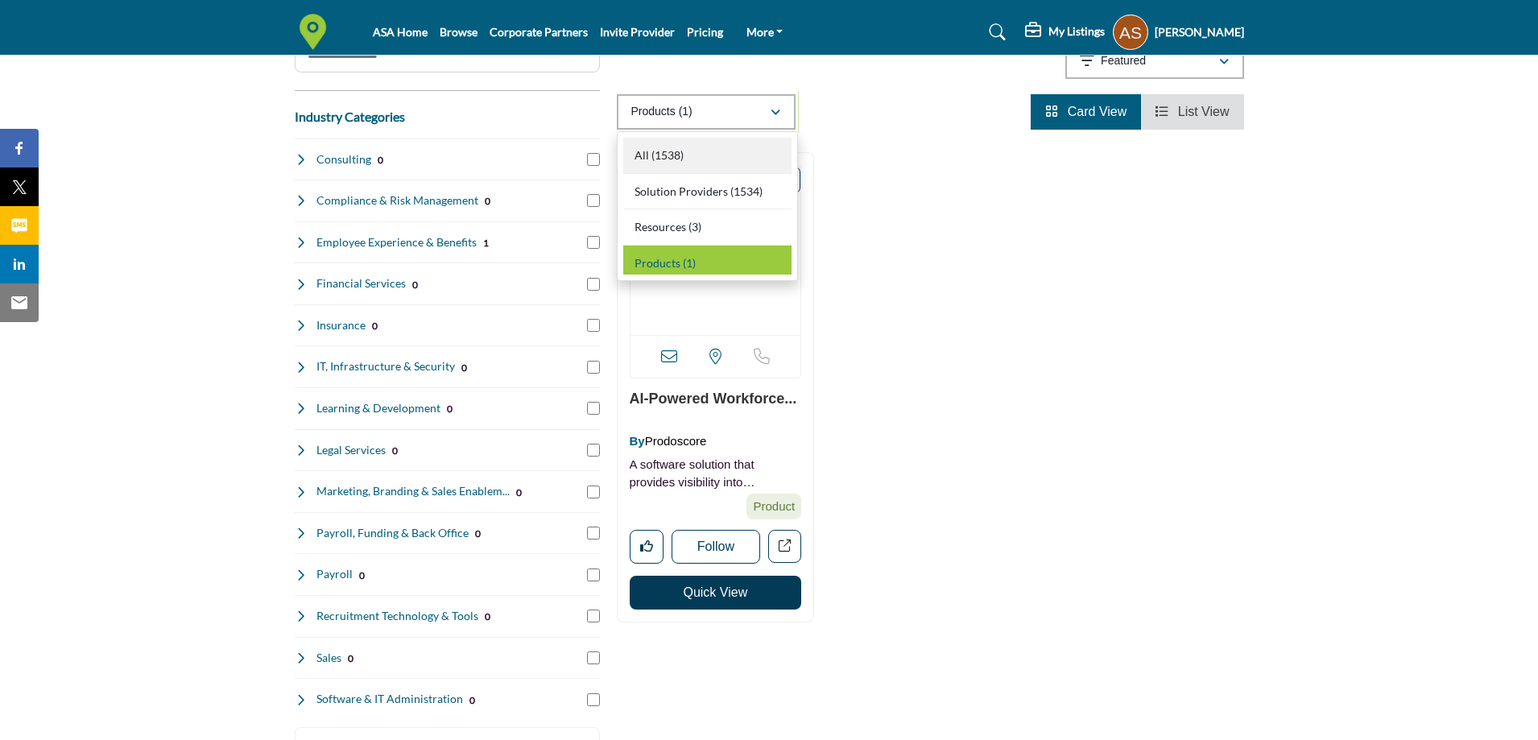
click at [672, 151] on b "(1538)" at bounding box center [667, 155] width 32 height 14
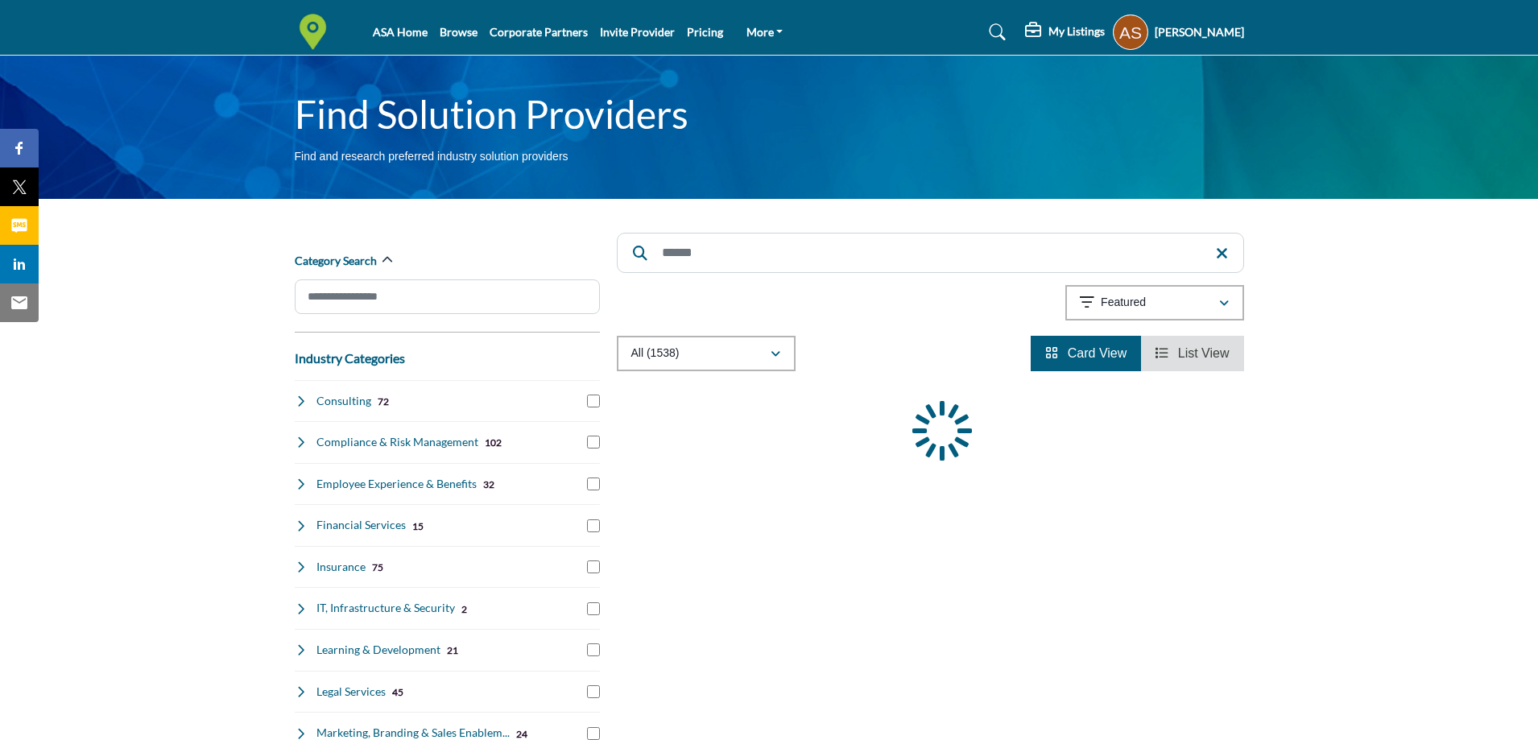
click at [687, 252] on input "Search" at bounding box center [930, 253] width 627 height 40
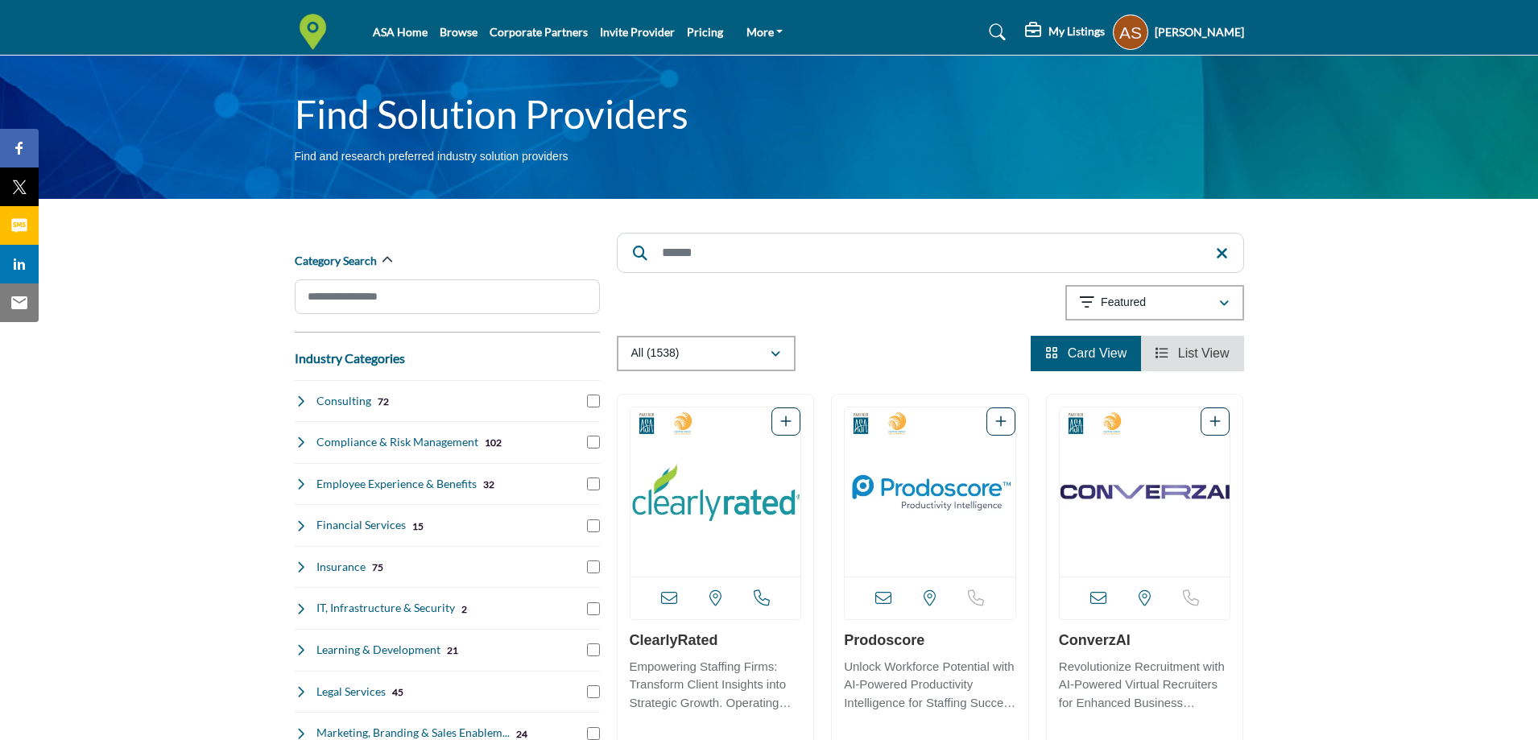
click at [694, 263] on input "Search" at bounding box center [930, 253] width 627 height 40
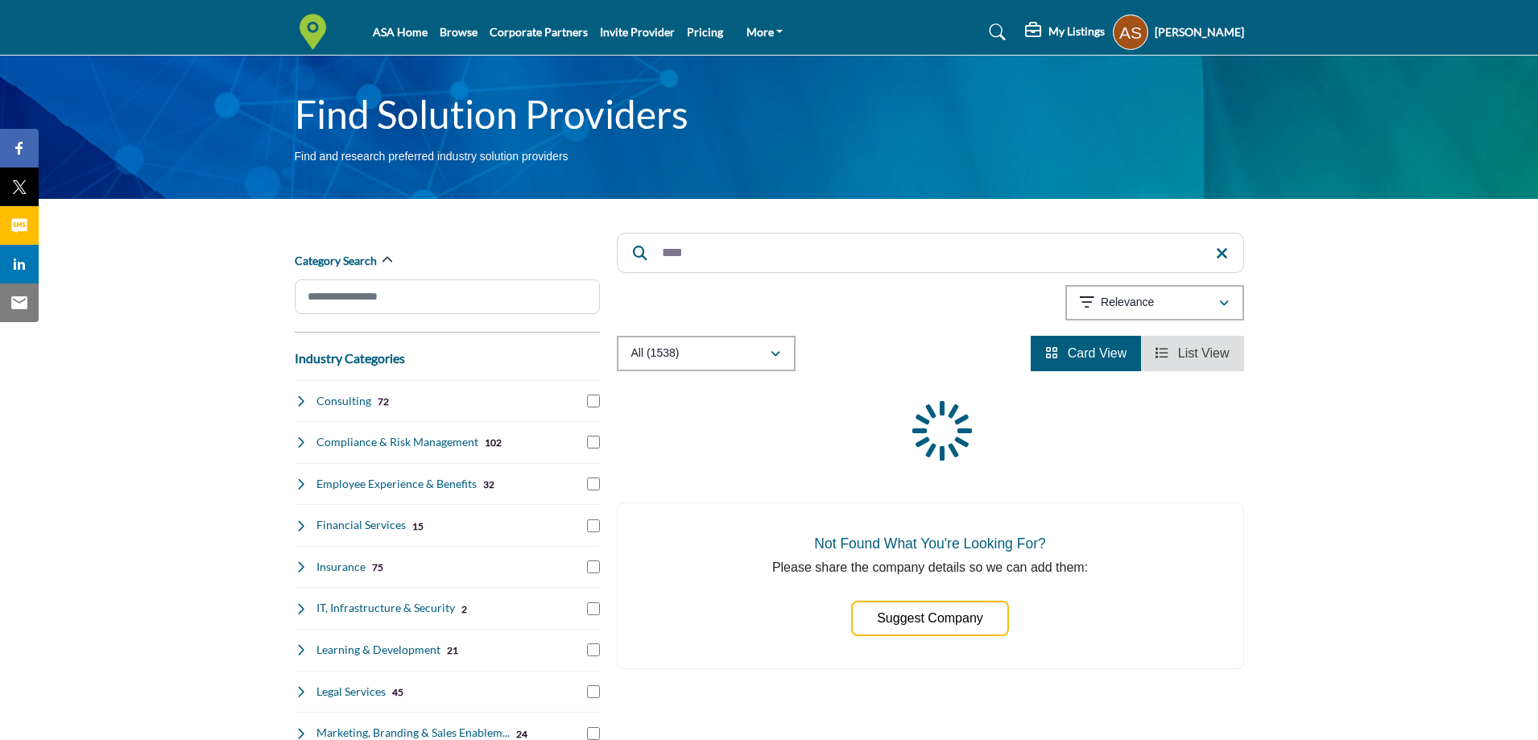
type input "***"
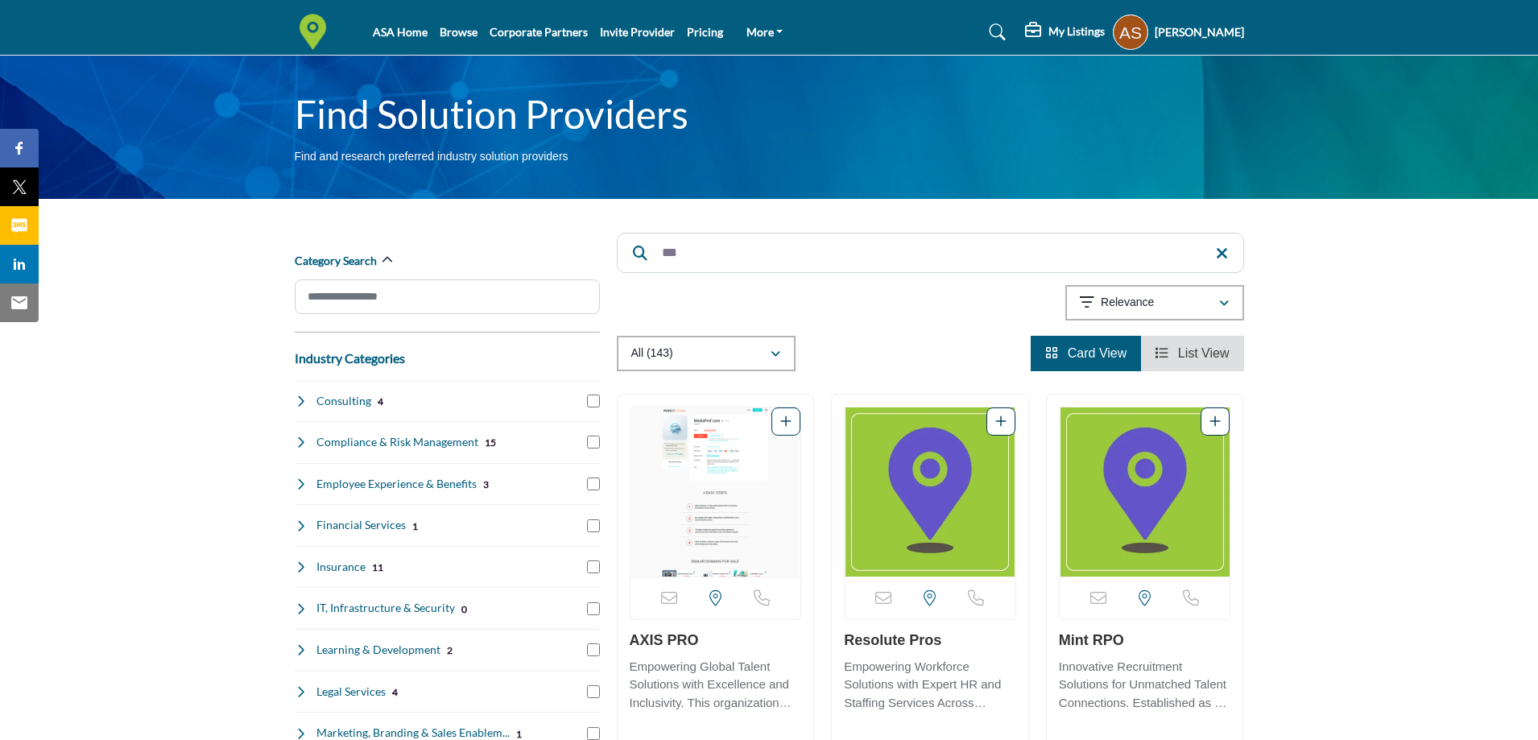
click at [651, 231] on div "Searched Term *** Searched Results" at bounding box center [930, 297] width 627 height 148
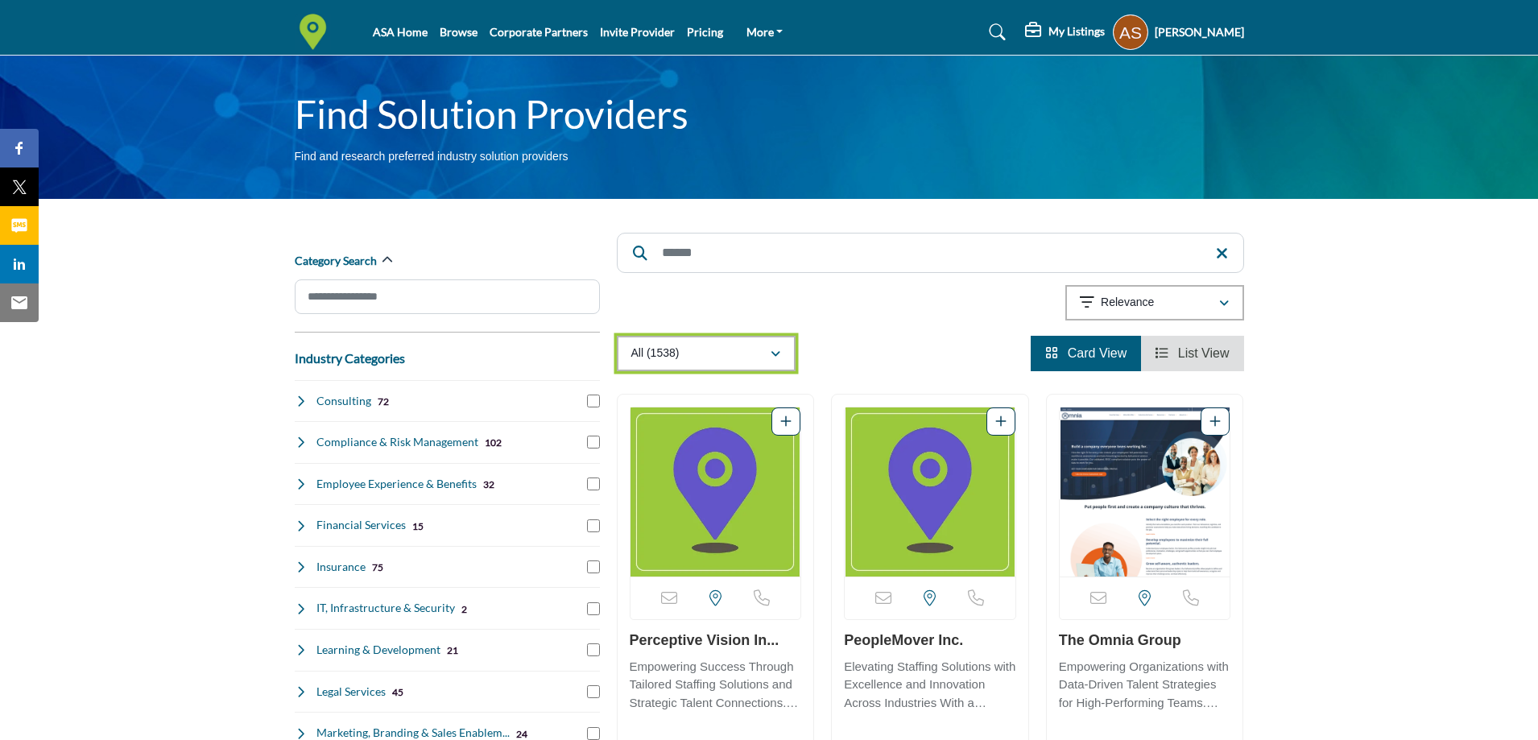
click at [700, 354] on div "All (1538)" at bounding box center [700, 353] width 139 height 19
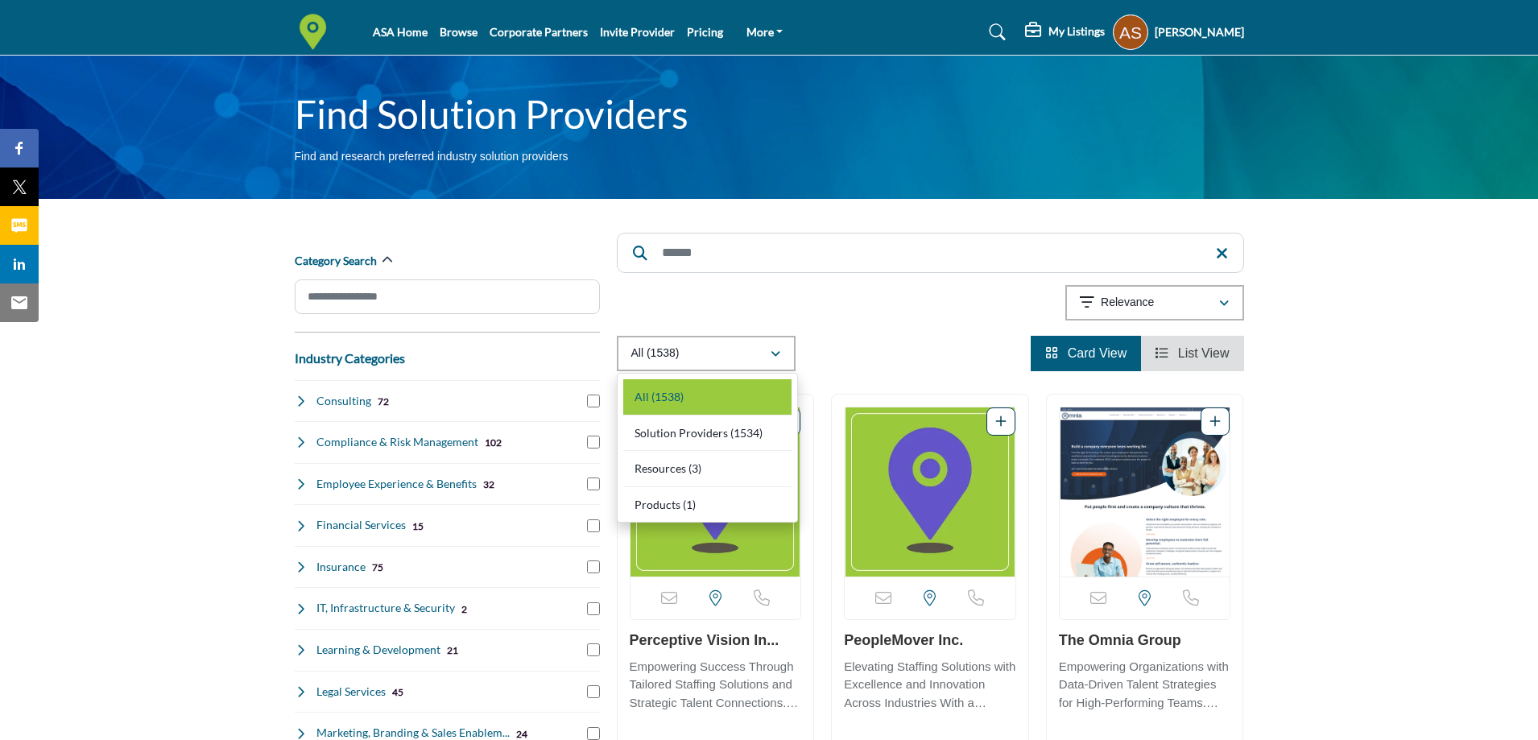
click at [684, 385] on div "All (1538)" at bounding box center [707, 397] width 168 height 36
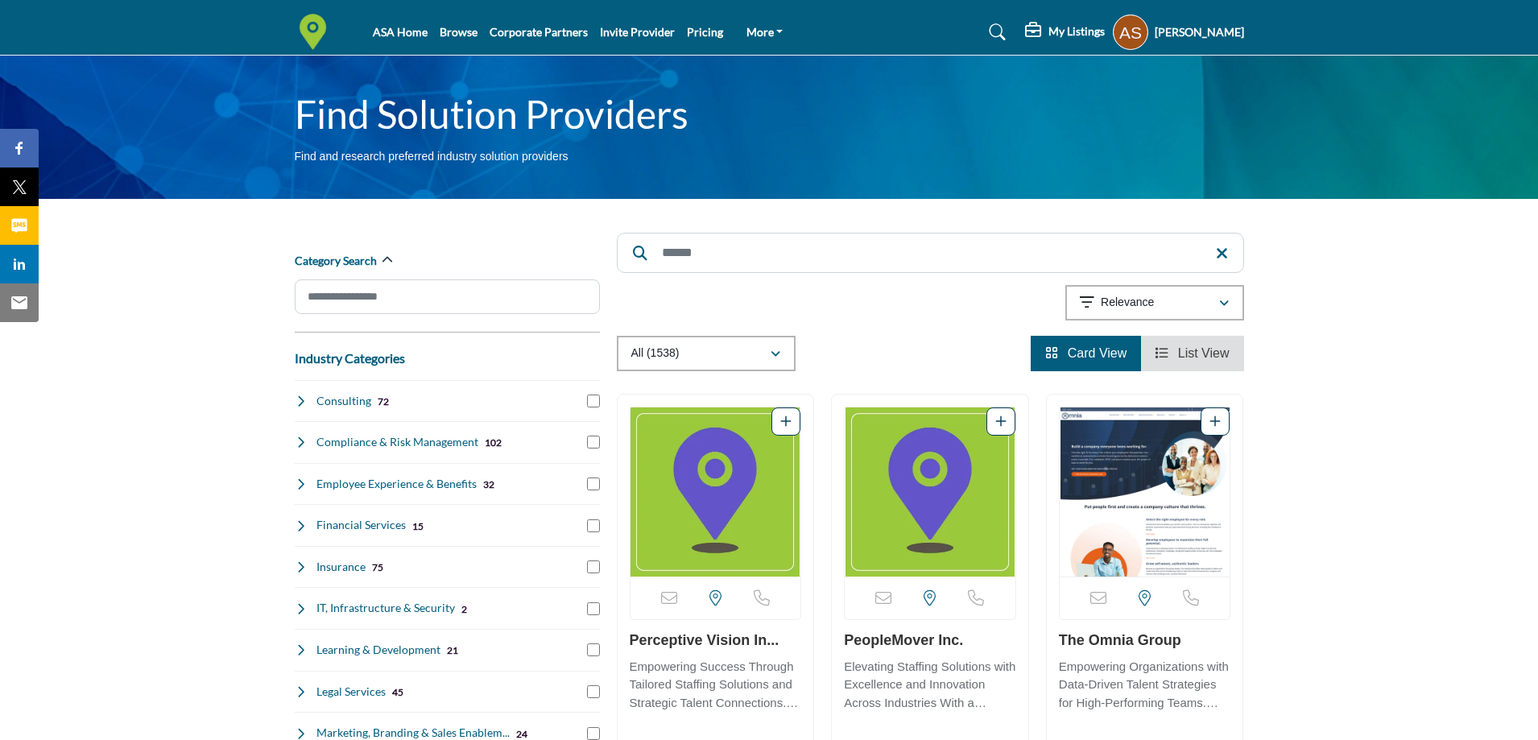
click at [683, 237] on input "Search" at bounding box center [930, 253] width 627 height 40
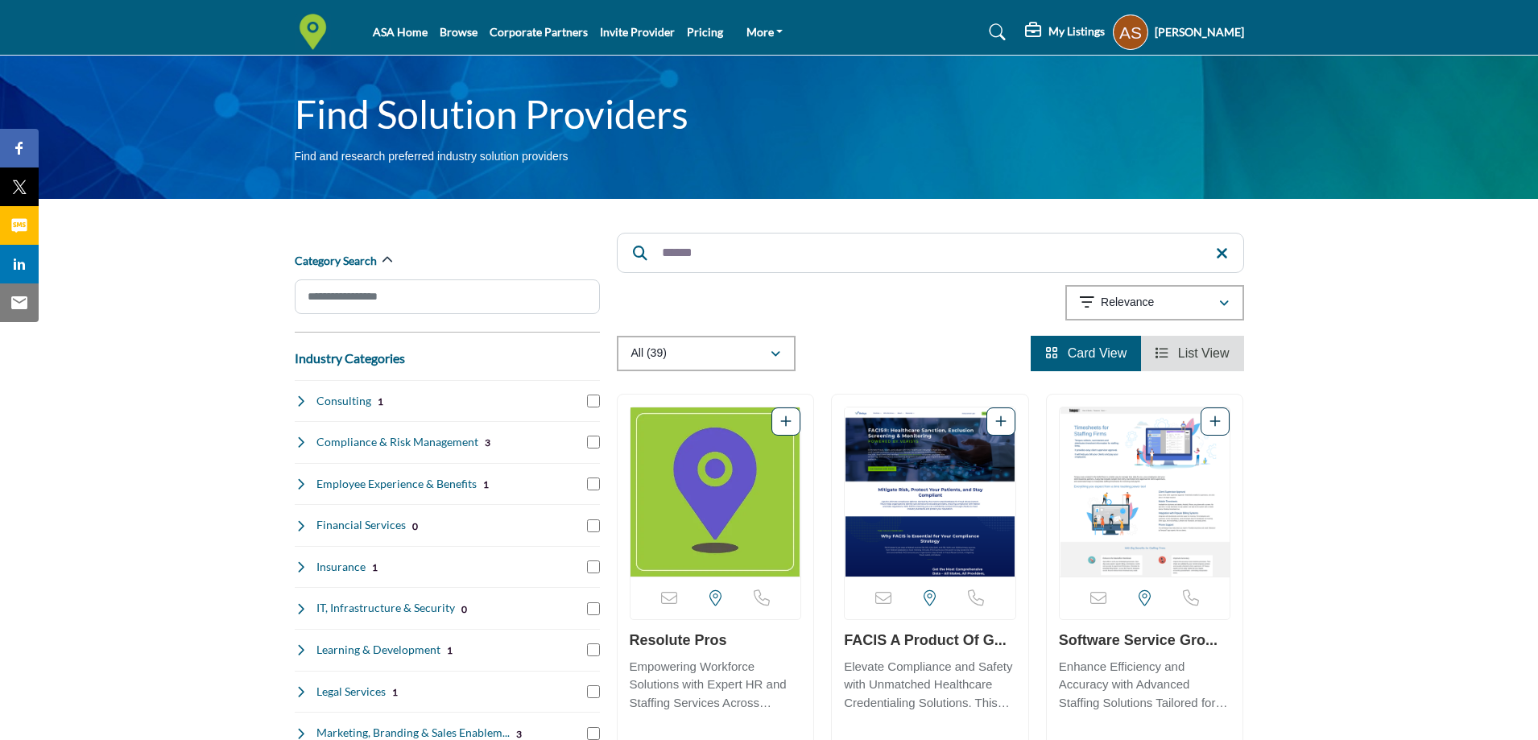
click at [686, 254] on input "******" at bounding box center [930, 253] width 627 height 40
paste input "****"
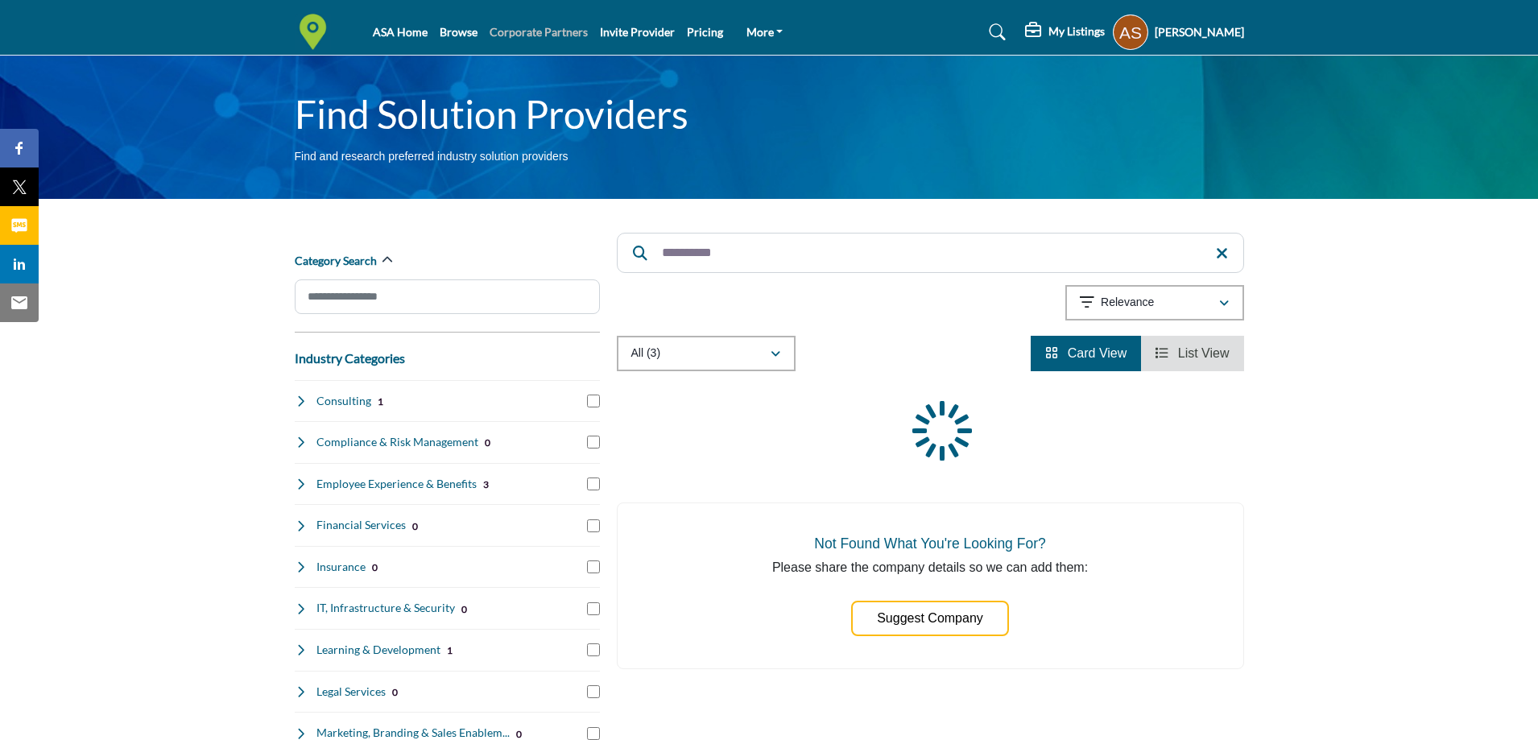
type input "**********"
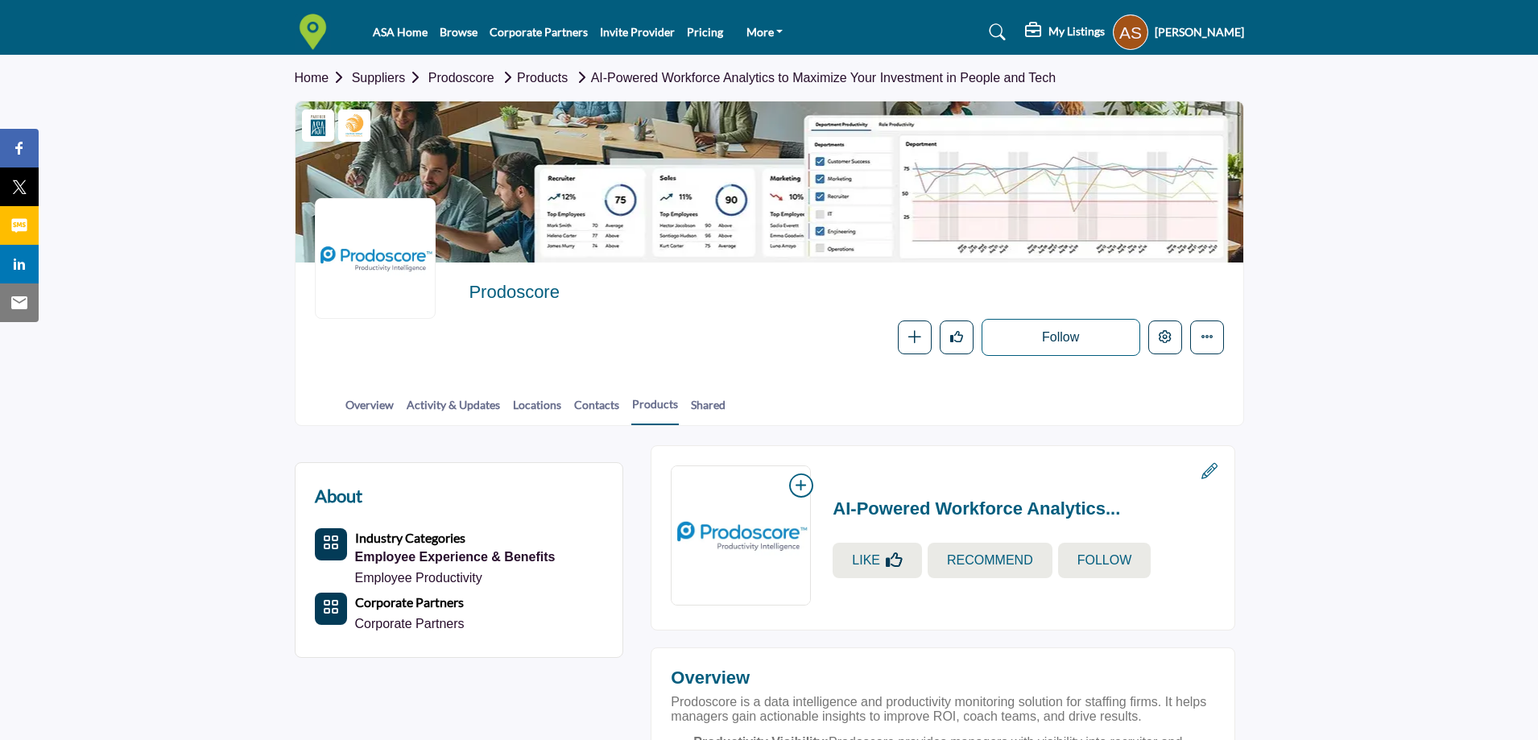
click at [504, 287] on h2 "Prodoscore" at bounding box center [690, 292] width 443 height 21
copy h2 "Prodoscore"
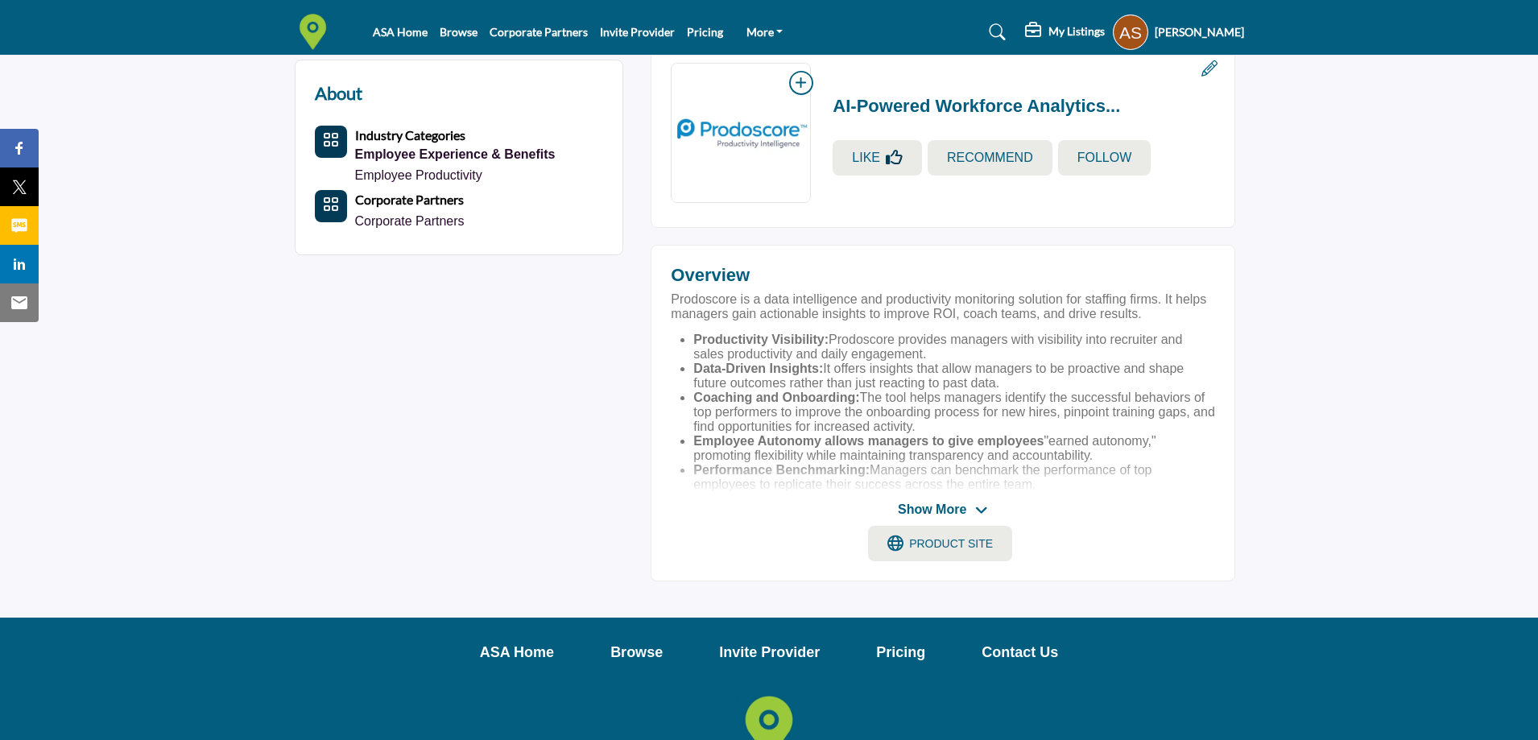
scroll to position [81, 0]
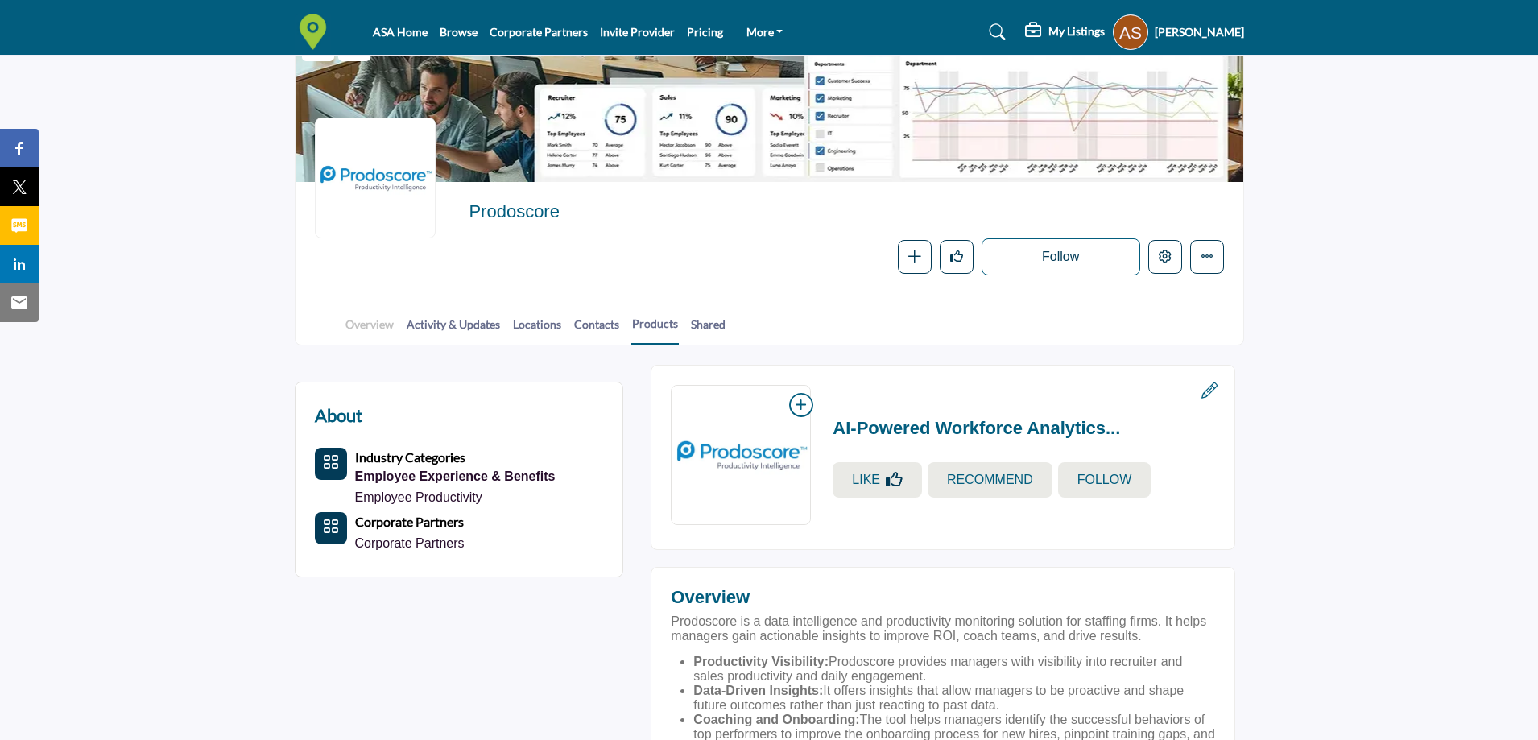
click at [365, 322] on link "Overview" at bounding box center [370, 330] width 50 height 28
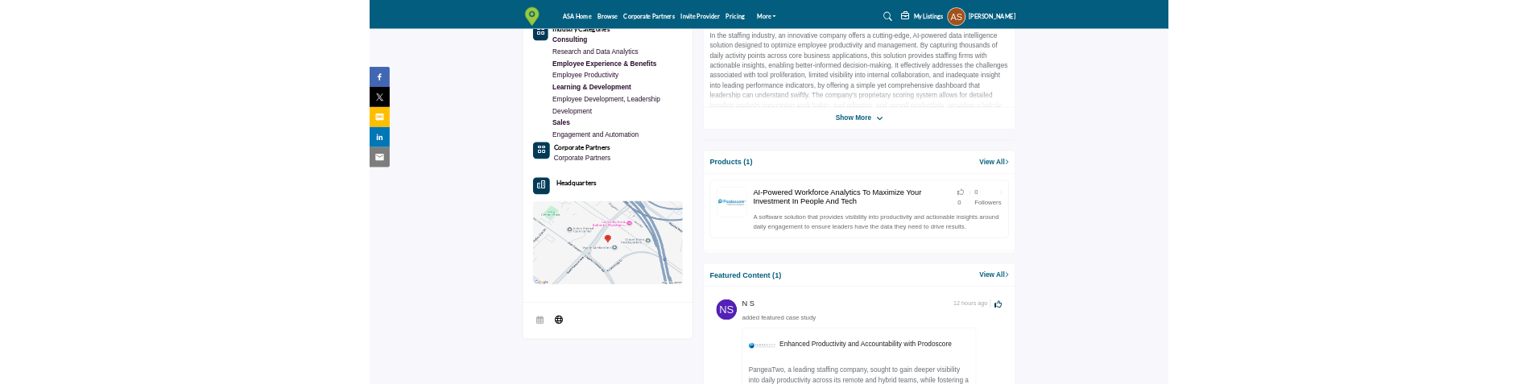
scroll to position [644, 0]
